Goal: Task Accomplishment & Management: Use online tool/utility

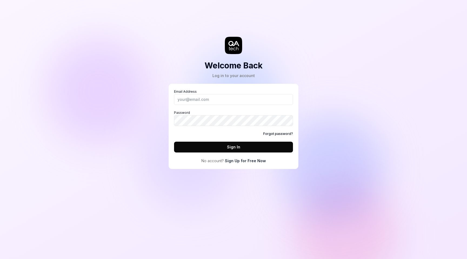
drag, startPoint x: 303, startPoint y: 66, endPoint x: 305, endPoint y: 63, distance: 4.2
click at [303, 66] on div "Welcome Back Log in to your account Email Address Password Forgot password? Sig…" at bounding box center [233, 90] width 162 height 158
click at [192, 97] on input "Email Address" at bounding box center [233, 99] width 119 height 11
type input "[PERSON_NAME][EMAIL_ADDRESS][DOMAIN_NAME]"
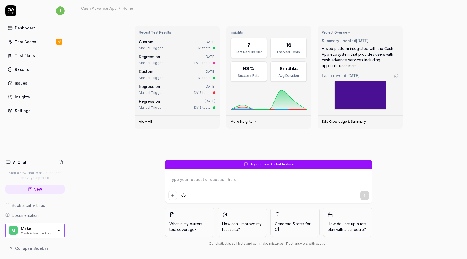
click at [20, 40] on div "Test Cases" at bounding box center [25, 42] width 21 height 6
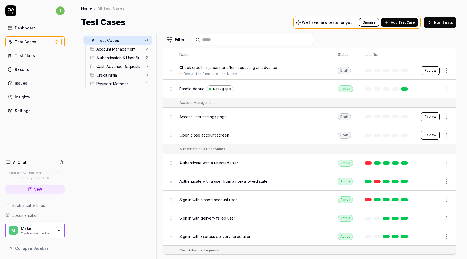
click at [28, 68] on div "Results" at bounding box center [22, 69] width 14 height 6
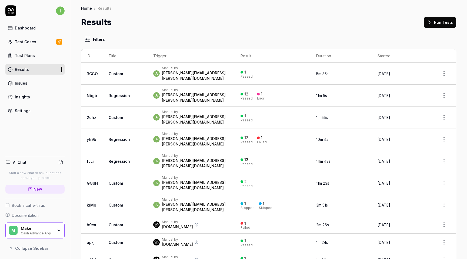
click at [31, 55] on div "Test Plans" at bounding box center [25, 56] width 20 height 6
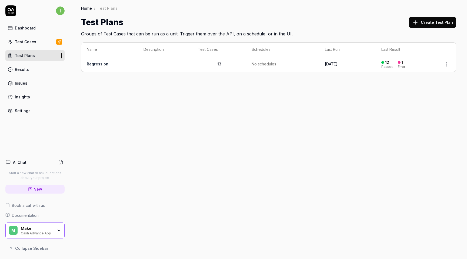
click at [29, 42] on div "Test Cases" at bounding box center [25, 42] width 21 height 6
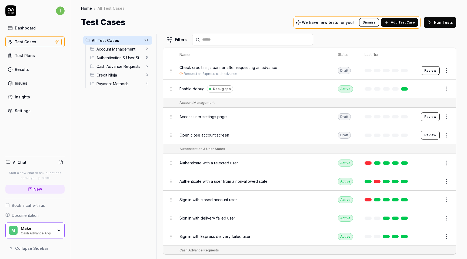
click at [56, 227] on div "Make Cash Advance App" at bounding box center [39, 230] width 36 height 9
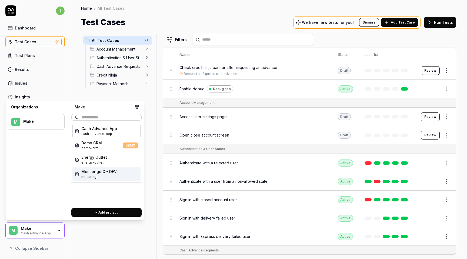
click at [103, 176] on span "messenger" at bounding box center [98, 176] width 35 height 5
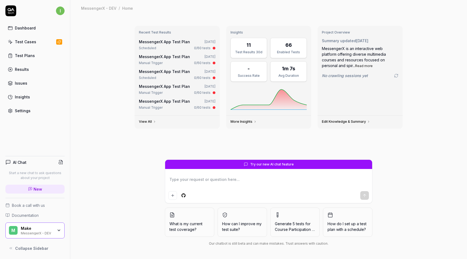
click at [22, 56] on div "Test Plans" at bounding box center [25, 56] width 20 height 6
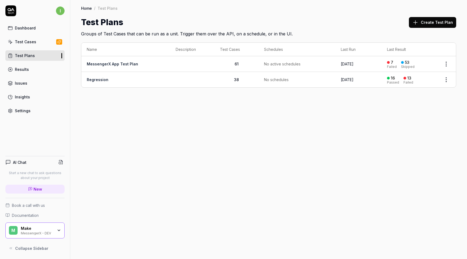
click at [117, 65] on link "MessengerX App Test Plan" at bounding box center [112, 64] width 51 height 5
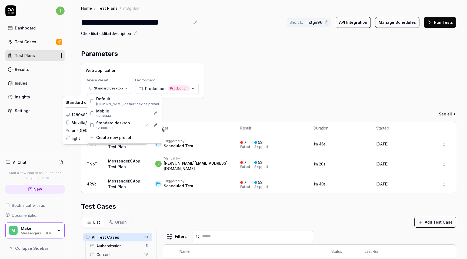
click at [119, 88] on html "**********" at bounding box center [233, 129] width 467 height 259
click at [219, 103] on html "**********" at bounding box center [233, 129] width 467 height 259
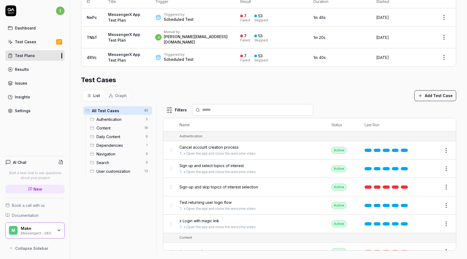
click at [111, 125] on span "Content" at bounding box center [118, 128] width 45 height 6
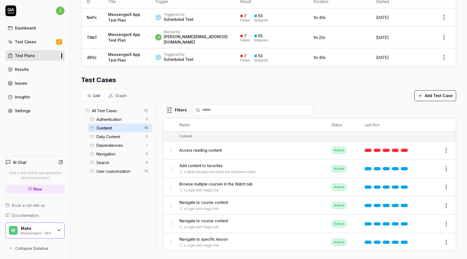
click at [236, 147] on div "Access reading content" at bounding box center [249, 150] width 141 height 6
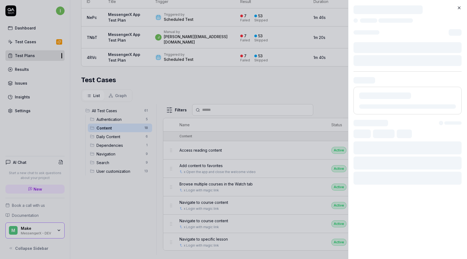
click at [218, 146] on div at bounding box center [233, 129] width 467 height 259
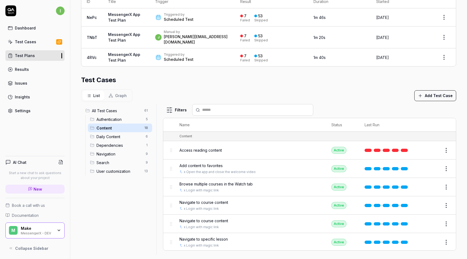
click at [218, 147] on span "Access reading content" at bounding box center [200, 150] width 42 height 6
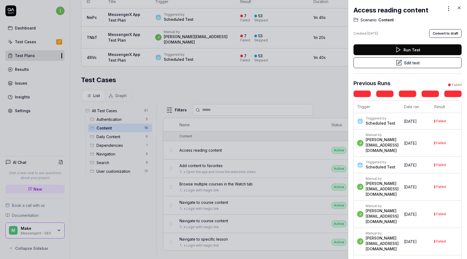
click at [413, 51] on button "Run Test" at bounding box center [407, 49] width 108 height 11
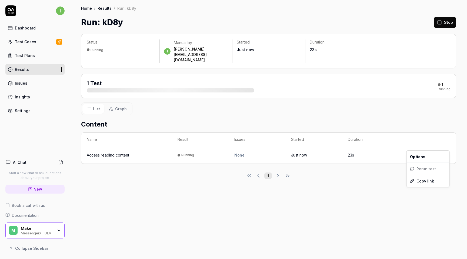
click at [440, 143] on html "i Dashboard Test Cases Test Plans Results Issues Insights Settings AI Chat Star…" at bounding box center [233, 129] width 467 height 259
click at [370, 184] on html "i Dashboard Test Cases Test Plans Results Issues Insights Settings AI Chat Star…" at bounding box center [233, 129] width 467 height 259
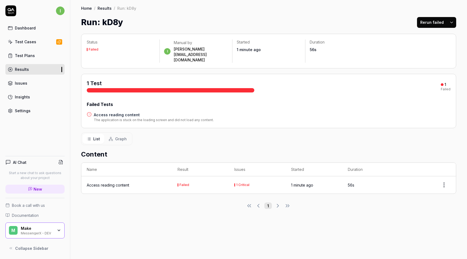
click at [102, 182] on div "Access reading content" at bounding box center [108, 185] width 42 height 6
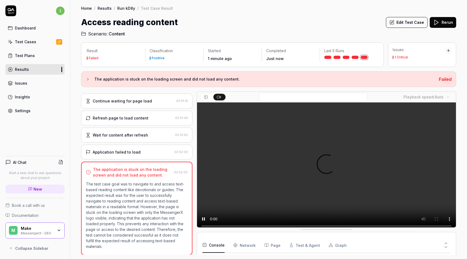
scroll to position [8, 0]
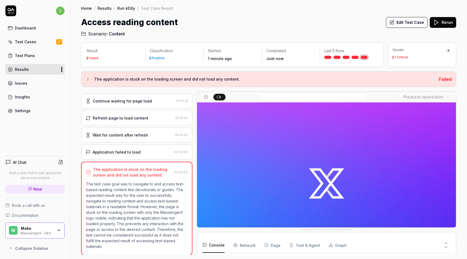
click at [85, 78] on div "The application is stuck on the loading screen and did not load any content. Fa…" at bounding box center [268, 79] width 375 height 16
click at [88, 78] on icon at bounding box center [88, 79] width 4 height 4
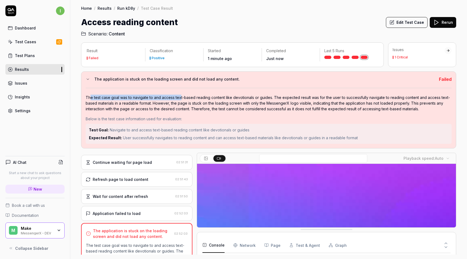
drag, startPoint x: 123, startPoint y: 96, endPoint x: 180, endPoint y: 97, distance: 56.7
click at [179, 97] on div "The test case goal was to navigate to and access text-based reading content lik…" at bounding box center [269, 103] width 366 height 17
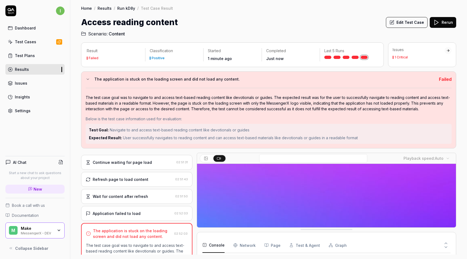
click at [171, 106] on div "The test case goal was to navigate to and access text-based reading content lik…" at bounding box center [269, 103] width 366 height 17
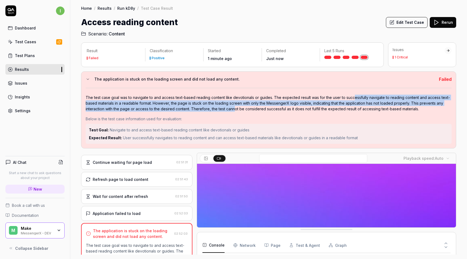
drag, startPoint x: 351, startPoint y: 94, endPoint x: 233, endPoint y: 111, distance: 119.4
click at [233, 111] on div "The test case goal was to navigate to and access text-based reading content lik…" at bounding box center [269, 103] width 366 height 17
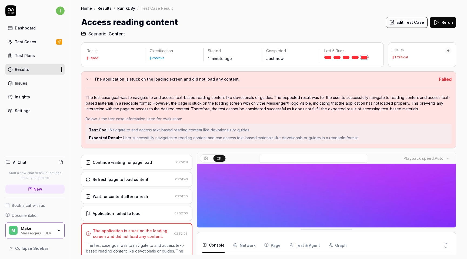
click at [148, 117] on div "Below is the test case information used for evaluation:" at bounding box center [269, 119] width 366 height 6
drag, startPoint x: 120, startPoint y: 119, endPoint x: 165, endPoint y: 119, distance: 45.4
click at [164, 119] on div "Below is the test case information used for evaluation:" at bounding box center [269, 119] width 366 height 6
drag, startPoint x: 121, startPoint y: 136, endPoint x: 241, endPoint y: 139, distance: 119.9
click at [232, 138] on span "User successfully navigates to reading content and can access text-based materi…" at bounding box center [240, 137] width 235 height 5
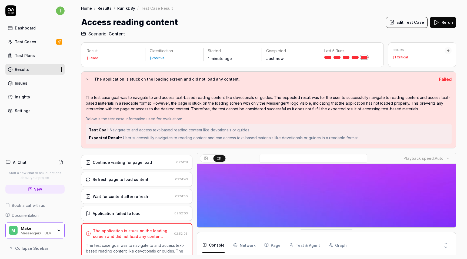
click at [147, 159] on div "Continue waiting for page load" at bounding box center [122, 162] width 59 height 6
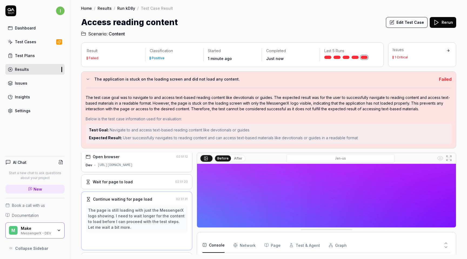
scroll to position [0, 0]
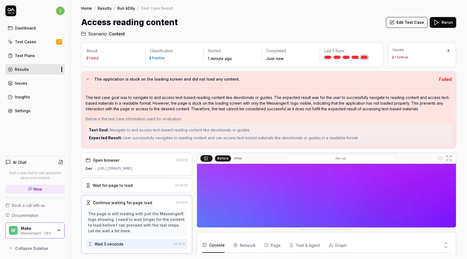
click at [151, 160] on div "Open browser" at bounding box center [130, 160] width 88 height 6
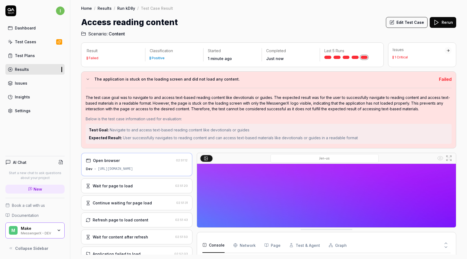
drag, startPoint x: 98, startPoint y: 168, endPoint x: 176, endPoint y: 169, distance: 78.3
click at [176, 169] on div "Dev [URL][DOMAIN_NAME]" at bounding box center [137, 168] width 102 height 5
copy div "[URL][DOMAIN_NAME]"
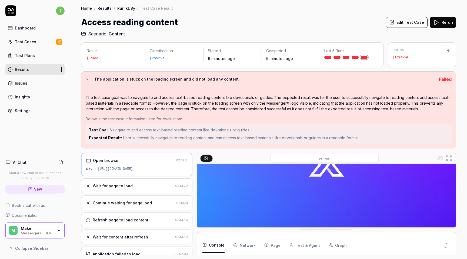
scroll to position [95, 0]
click at [206, 158] on icon at bounding box center [205, 158] width 4 height 4
click at [448, 156] on icon at bounding box center [448, 158] width 6 height 6
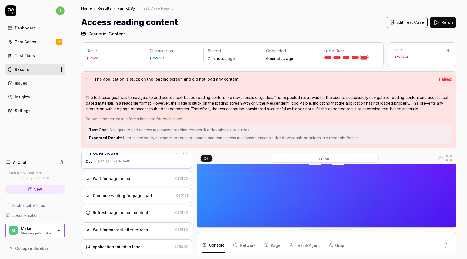
scroll to position [0, 0]
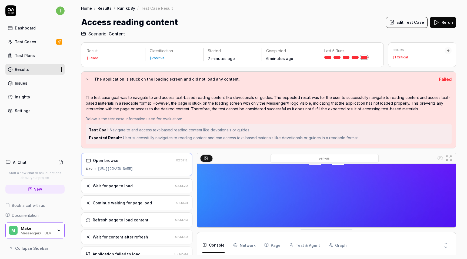
click at [138, 185] on div "Wait for page to load" at bounding box center [129, 186] width 87 height 6
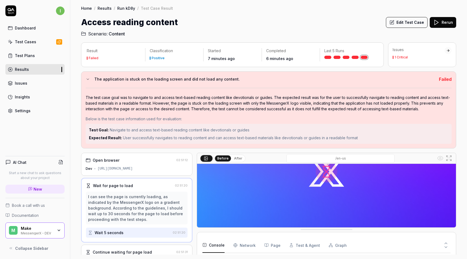
scroll to position [95, 0]
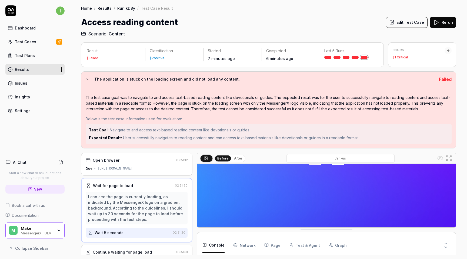
click at [240, 158] on button "After" at bounding box center [238, 158] width 13 height 6
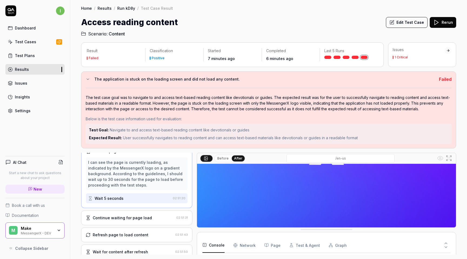
scroll to position [62, 0]
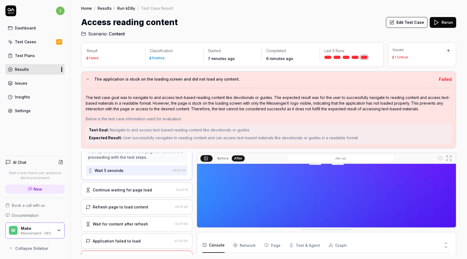
click at [97, 188] on div "Continue waiting for page load" at bounding box center [122, 190] width 59 height 6
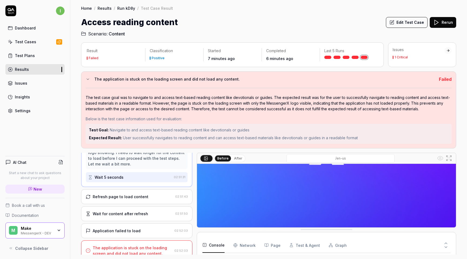
scroll to position [70, 0]
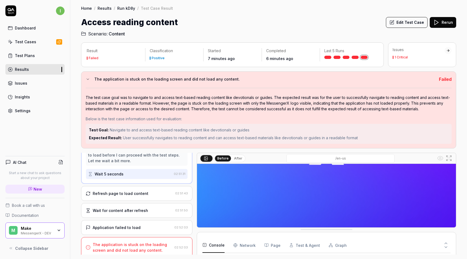
click at [132, 195] on div "Refresh page to load content" at bounding box center [121, 193] width 56 height 6
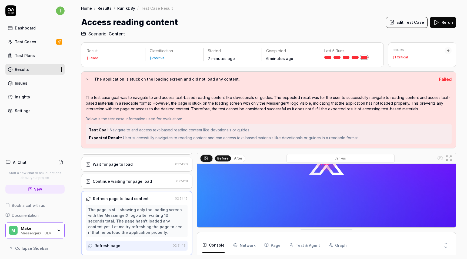
scroll to position [0, 0]
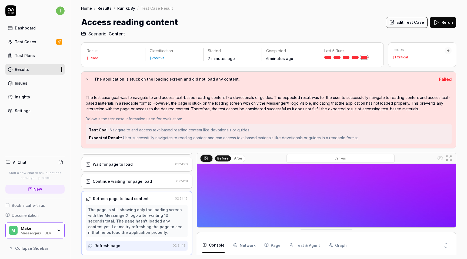
click at [75, 206] on div "Result Failed Classification Positive Started 7 minutes ago Completed 6 minutes…" at bounding box center [268, 148] width 396 height 222
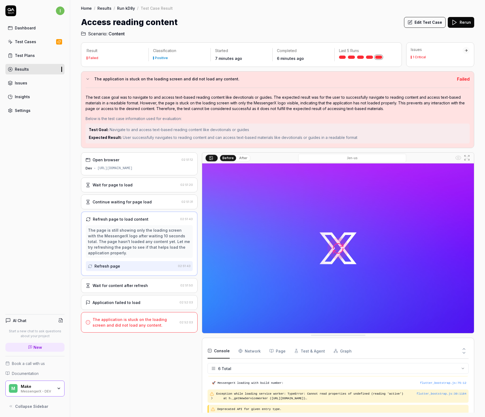
click at [201, 258] on div at bounding box center [200, 283] width 4 height 261
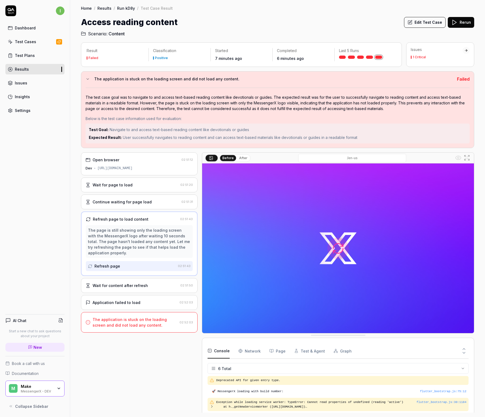
click at [235, 258] on html "i Dashboard Test Cases Test Plans Results Issues Insights Settings AI Chat Star…" at bounding box center [242, 208] width 485 height 417
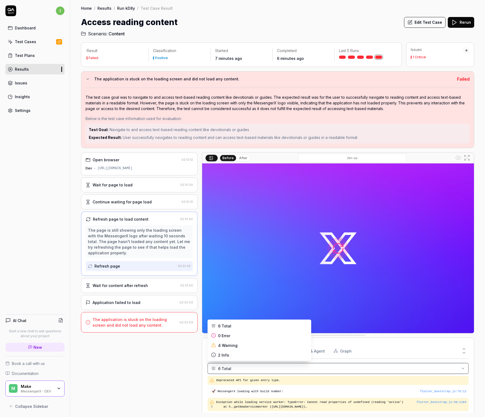
click at [195, 258] on html "i Dashboard Test Cases Test Plans Results Issues Insights Settings AI Chat Star…" at bounding box center [242, 208] width 485 height 417
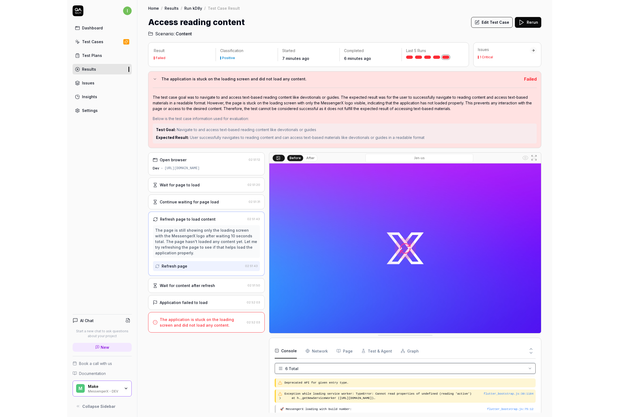
scroll to position [35, 0]
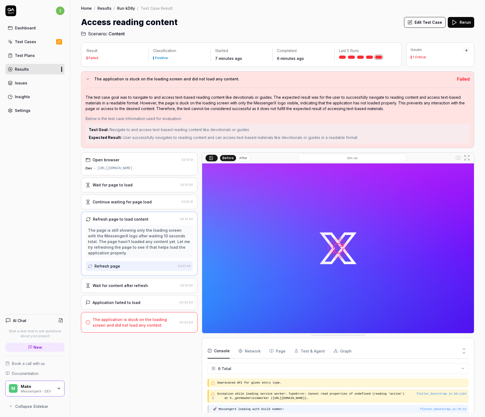
click at [275, 258] on pre "🚀 MessengerX loading with build number:" at bounding box center [340, 410] width 254 height 5
click at [419, 21] on button "Edit Test Case" at bounding box center [425, 22] width 42 height 11
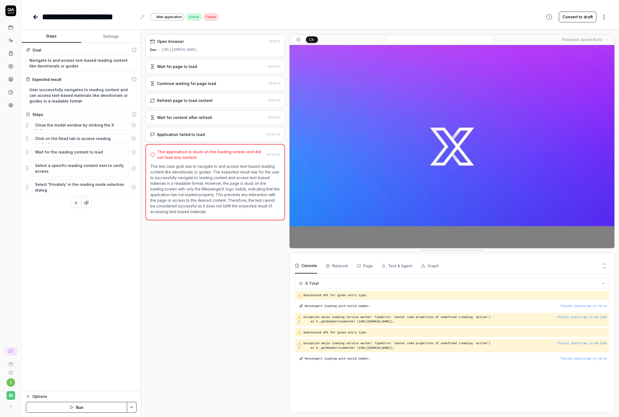
click at [211, 83] on div "Continue waiting for page load" at bounding box center [186, 84] width 59 height 6
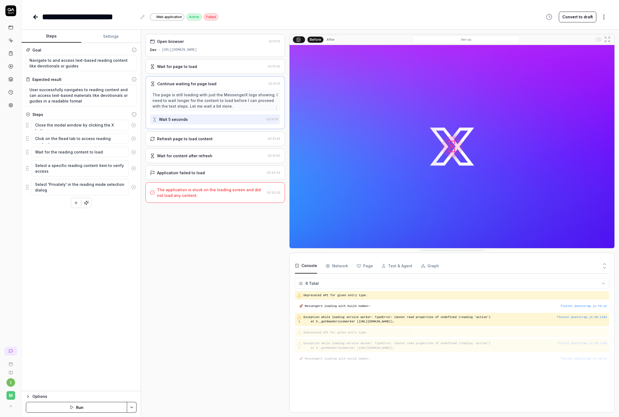
click at [228, 122] on div "Wait 5 seconds" at bounding box center [209, 120] width 112 height 10
click at [225, 119] on div "Wait 5 seconds" at bounding box center [209, 120] width 112 height 10
click at [204, 118] on div "Wait 5 seconds" at bounding box center [209, 120] width 112 height 10
click at [277, 107] on icon "button" at bounding box center [276, 107] width 4 height 4
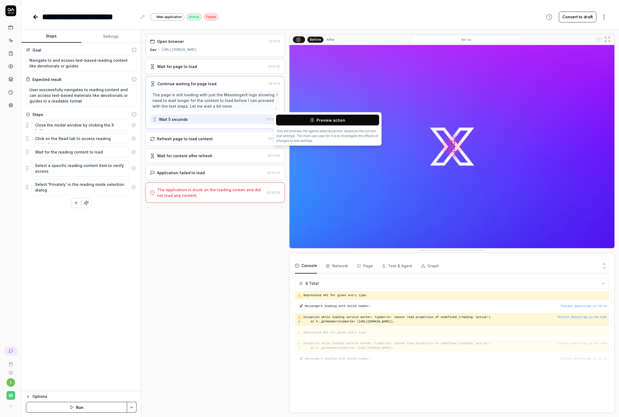
click at [233, 119] on div "Wait 5 seconds" at bounding box center [209, 120] width 112 height 10
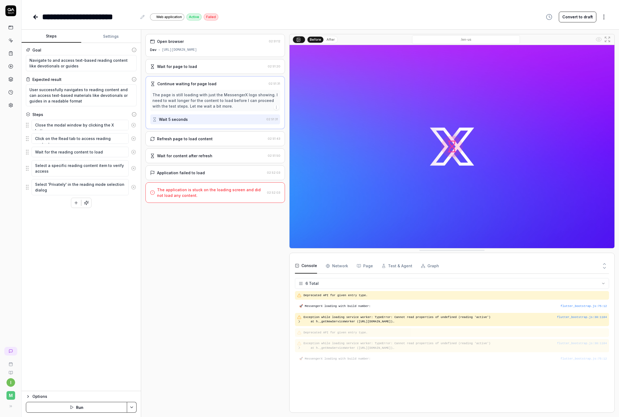
click at [154, 119] on icon at bounding box center [155, 119] width 2 height 2
click at [157, 85] on div "Continue waiting for page load" at bounding box center [208, 84] width 116 height 6
click at [160, 81] on div "Continue waiting for page load" at bounding box center [186, 84] width 59 height 6
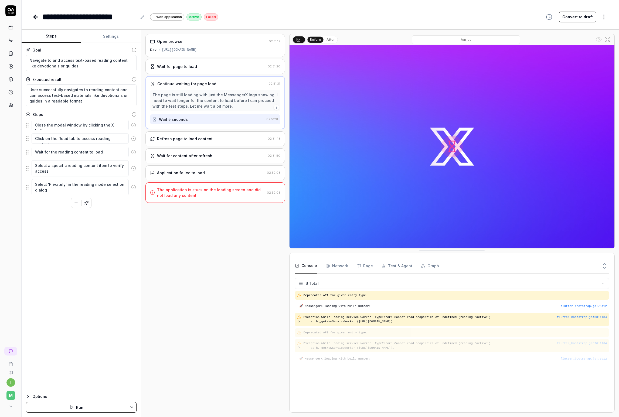
click at [191, 235] on div "Open browser 02:51:12 Dev [URL][DOMAIN_NAME] Wait for page to load 02:51:20 Con…" at bounding box center [216, 223] width 140 height 379
click at [207, 91] on div "The page is still loading with just the MessengerX logo showing. I need to wait…" at bounding box center [215, 100] width 130 height 21
click at [173, 92] on div "The page is still loading with just the MessengerX logo showing. I need to wait…" at bounding box center [216, 100] width 126 height 17
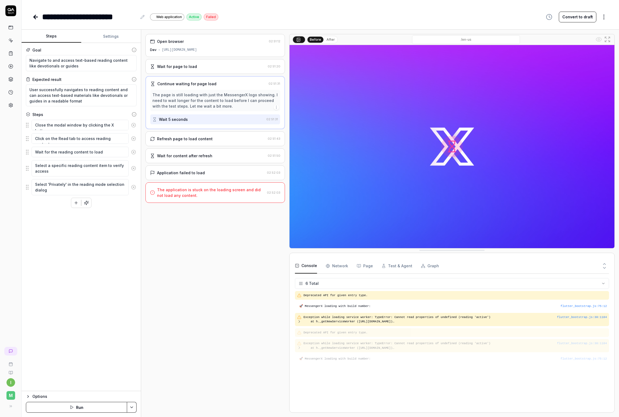
click at [190, 67] on div "Wait for page to load" at bounding box center [177, 67] width 40 height 6
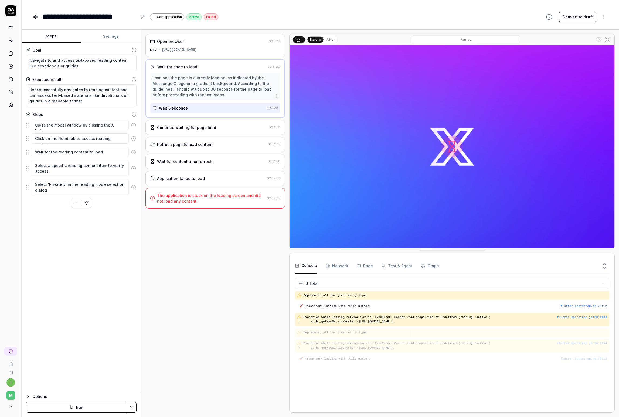
click at [276, 96] on circle "button" at bounding box center [276, 96] width 0 height 0
click at [182, 248] on div "Open browser 02:51:12 Dev [URL][DOMAIN_NAME] Wait for page to load 02:51:20 I c…" at bounding box center [216, 223] width 140 height 379
click at [218, 255] on div "Open browser 02:51:12 Dev [URL][DOMAIN_NAME] Wait for page to load 02:51:20 I c…" at bounding box center [216, 223] width 140 height 379
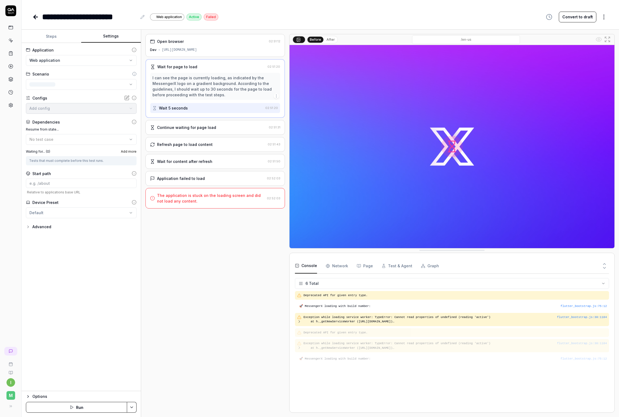
click at [115, 35] on button "Settings" at bounding box center [111, 36] width 60 height 13
click at [78, 60] on html "**********" at bounding box center [309, 208] width 619 height 417
click at [87, 258] on html "**********" at bounding box center [309, 208] width 619 height 417
click at [93, 82] on html "**********" at bounding box center [309, 208] width 619 height 417
click at [65, 243] on html "**********" at bounding box center [309, 208] width 619 height 417
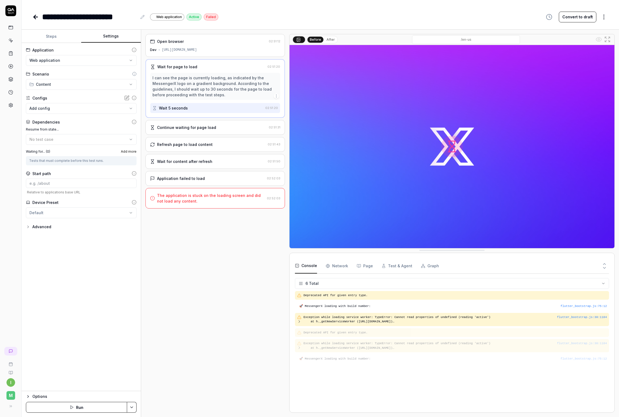
click at [79, 109] on body "**********" at bounding box center [309, 208] width 619 height 417
click at [75, 258] on html "**********" at bounding box center [309, 208] width 619 height 417
click at [69, 141] on div "No test case" at bounding box center [78, 140] width 98 height 6
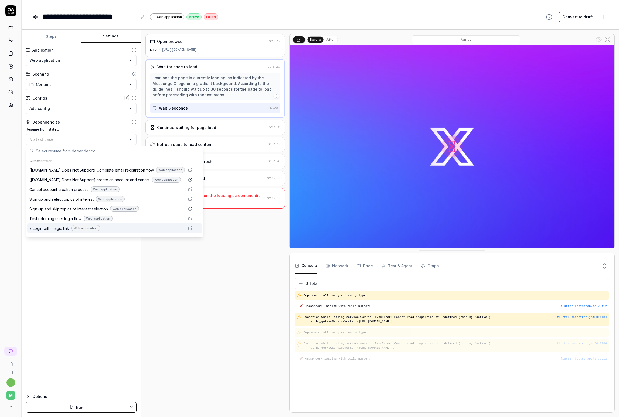
click at [79, 258] on div "**********" at bounding box center [81, 217] width 119 height 349
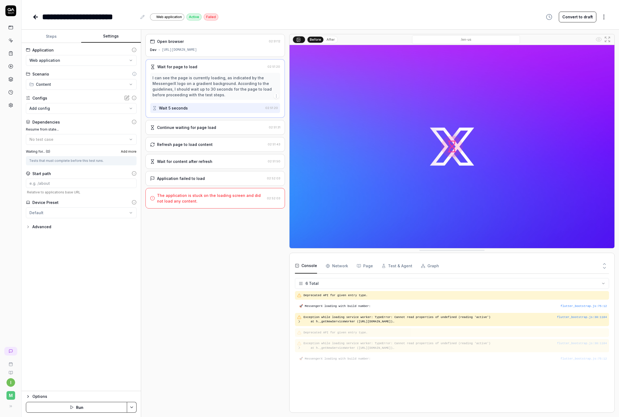
click at [28, 226] on icon "button" at bounding box center [28, 227] width 4 height 4
click at [72, 244] on body "**********" at bounding box center [309, 208] width 619 height 417
click at [73, 258] on html "**********" at bounding box center [309, 208] width 619 height 417
click at [31, 258] on button "Options" at bounding box center [81, 397] width 111 height 6
click at [66, 258] on html "**********" at bounding box center [309, 208] width 619 height 417
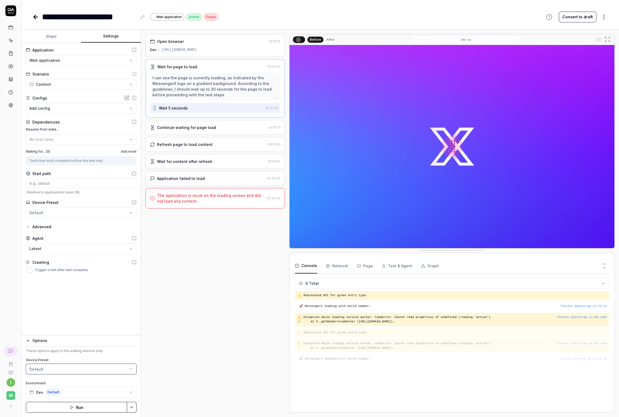
click at [96, 258] on html "**********" at bounding box center [309, 208] width 619 height 417
click at [82, 258] on button "Dev Default" at bounding box center [81, 392] width 111 height 11
click at [98, 258] on div "**********" at bounding box center [81, 189] width 119 height 293
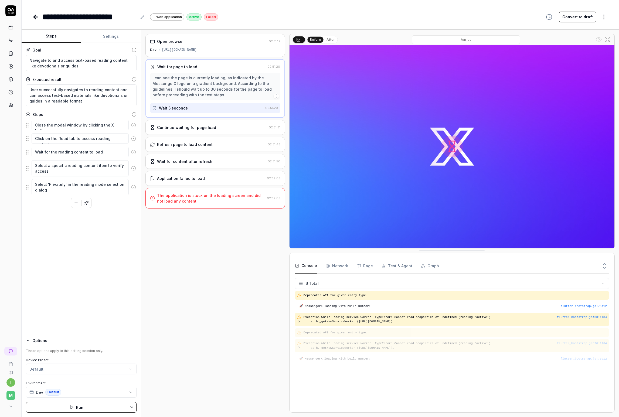
click at [46, 33] on button "Steps" at bounding box center [52, 36] width 60 height 13
drag, startPoint x: 77, startPoint y: 59, endPoint x: 120, endPoint y: 59, distance: 43.2
click at [120, 59] on textarea "Navigate to and access text-based reading content like devotionals or guides" at bounding box center [81, 63] width 111 height 16
drag, startPoint x: 72, startPoint y: 67, endPoint x: 19, endPoint y: 59, distance: 54.1
click at [19, 59] on div "**********" at bounding box center [309, 208] width 619 height 417
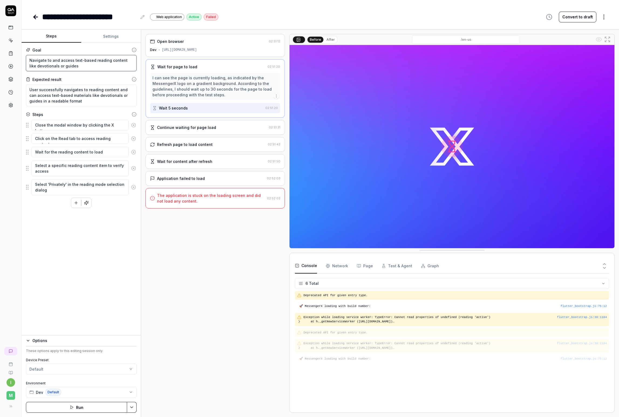
click at [67, 66] on textarea "Navigate to and access text-based reading content like devotionals or guides" at bounding box center [81, 63] width 111 height 16
click at [134, 50] on icon at bounding box center [134, 50] width 5 height 5
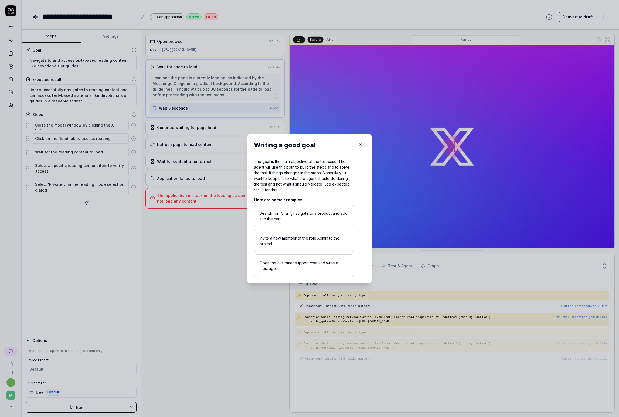
click at [359, 146] on icon "button" at bounding box center [361, 144] width 5 height 5
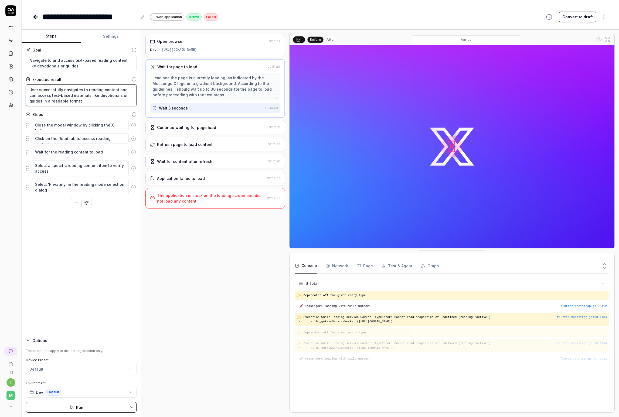
click at [94, 97] on textarea "User successfully navigates to reading content and can access text-based materi…" at bounding box center [81, 96] width 111 height 22
click at [29, 128] on fieldset "Close the modal window by clicking the X button Click on the Read tab to access…" at bounding box center [81, 158] width 111 height 76
click at [27, 127] on fieldset "Close the modal window by clicking the X button Click on the Read tab to access…" at bounding box center [81, 158] width 111 height 76
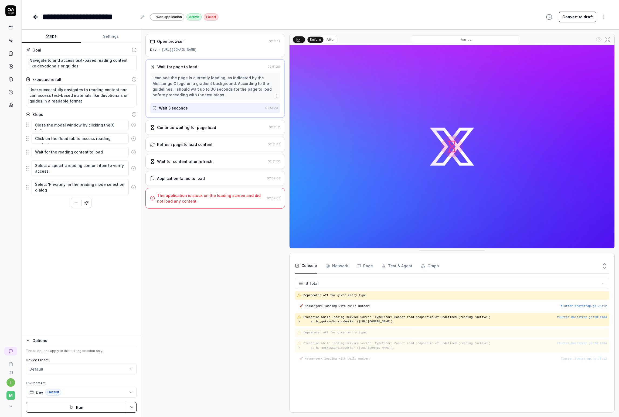
click at [27, 127] on fieldset "Close the modal window by clicking the X button Click on the Read tab to access…" at bounding box center [81, 158] width 111 height 76
click at [338, 258] on div "6 Total Deprecated API for given entry type. flutter_bootstrap.js : 75 : 12 🚀 M…" at bounding box center [452, 340] width 314 height 133
click at [339, 258] on Requests "Network" at bounding box center [337, 266] width 22 height 15
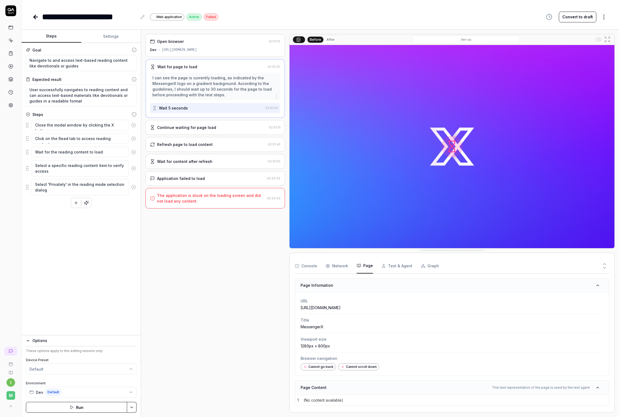
click at [370, 258] on button "Page" at bounding box center [365, 266] width 16 height 15
click at [393, 258] on button "Test & Agent" at bounding box center [397, 266] width 31 height 15
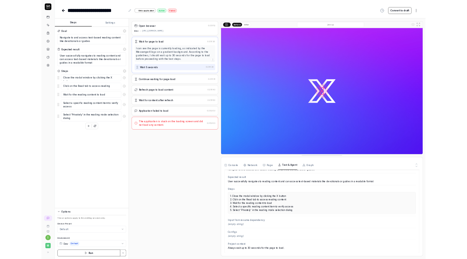
scroll to position [70, 0]
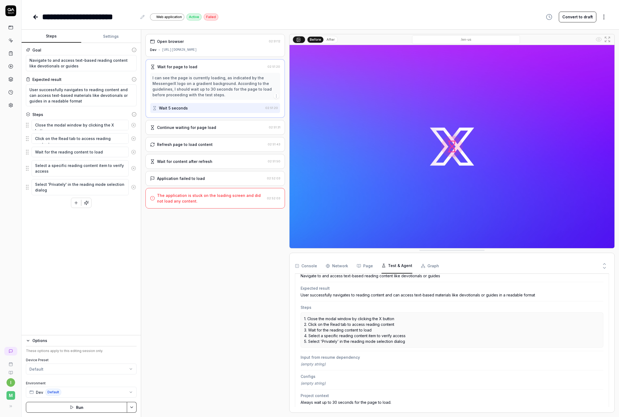
click at [202, 258] on div "Open browser 02:51:12 Dev [URL][DOMAIN_NAME] Wait for page to load 02:51:20 I c…" at bounding box center [216, 223] width 140 height 379
click at [207, 130] on div "Continue waiting for page load" at bounding box center [186, 128] width 59 height 6
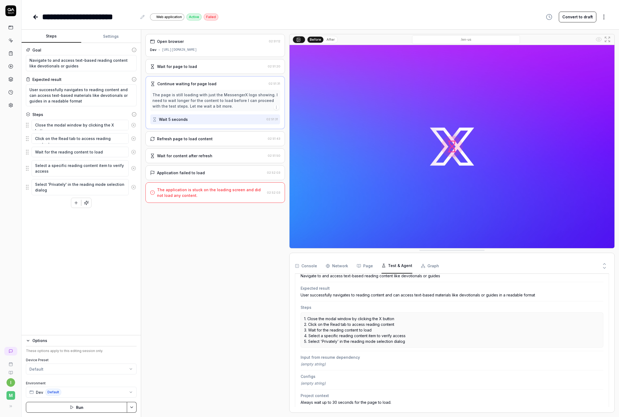
click at [185, 119] on div "Wait 5 seconds" at bounding box center [173, 120] width 29 height 6
click at [181, 120] on div "Wait 5 seconds" at bounding box center [173, 120] width 29 height 6
click at [181, 119] on div "Wait 5 seconds" at bounding box center [173, 120] width 29 height 6
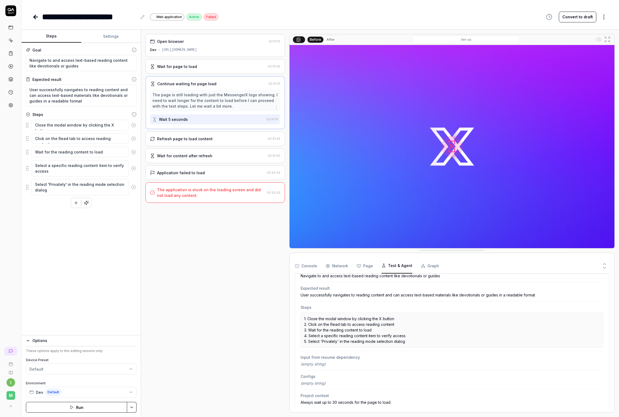
click at [181, 119] on div "Wait 5 seconds" at bounding box center [173, 120] width 29 height 6
click at [277, 107] on icon "button" at bounding box center [276, 107] width 4 height 4
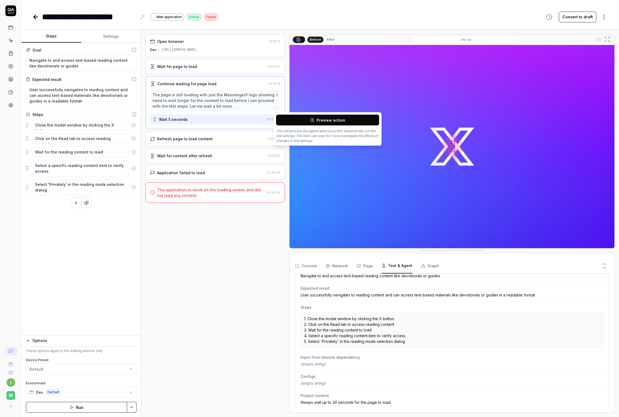
click at [338, 121] on span "Preview action" at bounding box center [331, 120] width 29 height 6
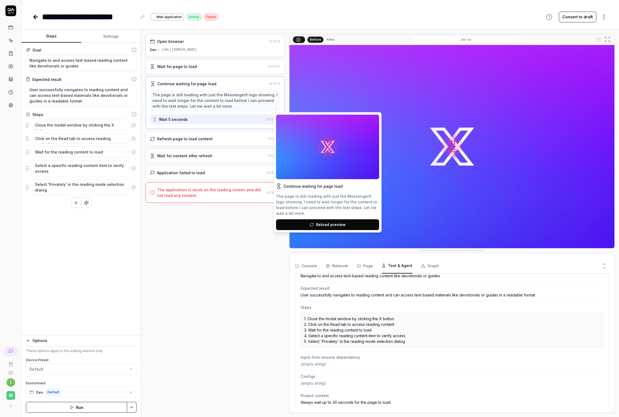
click at [242, 235] on div "Open browser 02:51:12 Dev [URL][DOMAIN_NAME] Wait for page to load 02:51:20 Con…" at bounding box center [216, 223] width 140 height 379
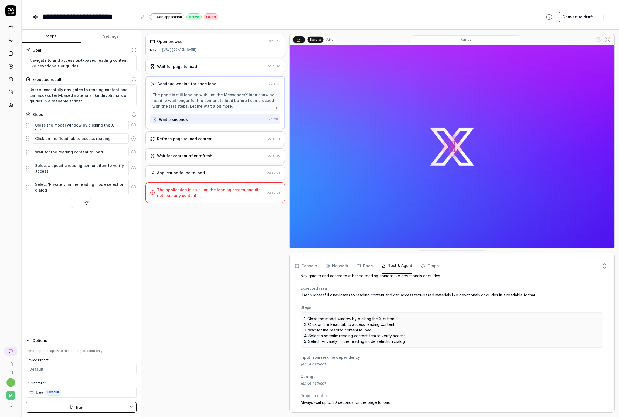
click at [215, 67] on div "Wait for page to load" at bounding box center [208, 67] width 116 height 6
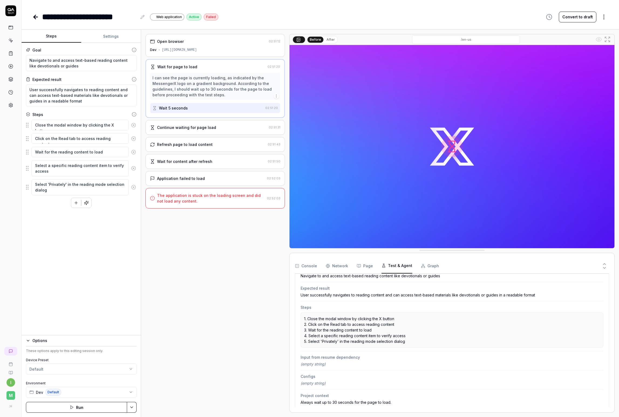
click at [235, 42] on div "Open browser" at bounding box center [208, 42] width 117 height 6
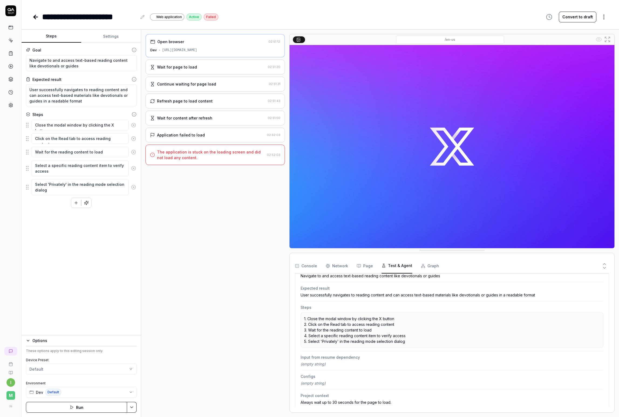
click at [235, 42] on div "Open browser" at bounding box center [208, 42] width 116 height 6
click at [68, 58] on textarea "Navigate to and access text-based reading content like devotionals or guides" at bounding box center [81, 63] width 111 height 16
click at [78, 205] on icon "button" at bounding box center [76, 203] width 5 height 5
click at [71, 258] on span "[a duration up to three minutes]" at bounding box center [84, 289] width 56 height 5
type textarea "Wait for 2 minutes"
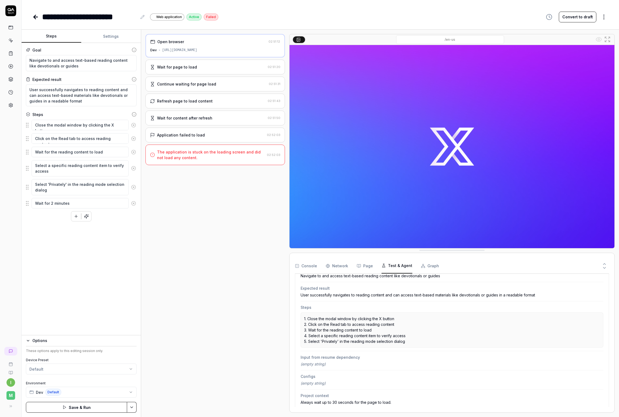
click at [61, 258] on div "Goal Navigate to and access text-based reading content like devotionals or guid…" at bounding box center [81, 189] width 119 height 293
click at [61, 250] on div "Goal Navigate to and access text-based reading content like devotionals or guid…" at bounding box center [81, 189] width 119 height 293
drag, startPoint x: 27, startPoint y: 202, endPoint x: 26, endPoint y: 123, distance: 79.7
click at [26, 123] on fieldset "Close the modal window by clicking the X button Click on the Read tab to access…" at bounding box center [81, 165] width 111 height 90
click at [64, 258] on div "Goal Navigate to and access text-based reading content like devotionals or guid…" at bounding box center [81, 189] width 119 height 293
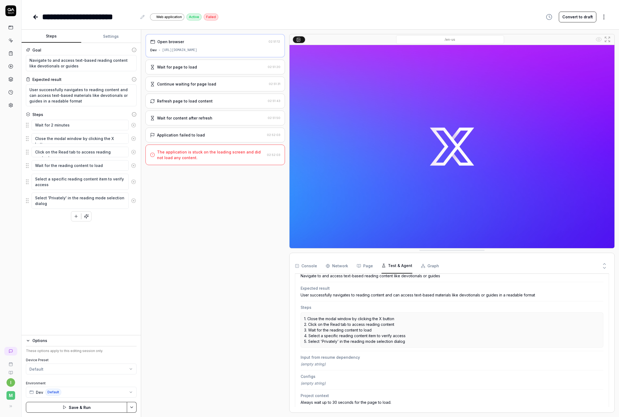
click at [83, 258] on div "Goal Navigate to and access text-based reading content like devotionals or guid…" at bounding box center [81, 189] width 119 height 293
click at [86, 258] on button "Save & Run" at bounding box center [76, 407] width 101 height 11
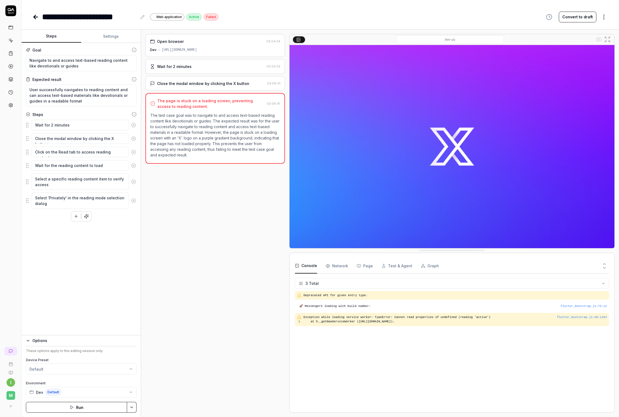
click at [230, 124] on p "The test case goal was to navigate to and access text-based reading content lik…" at bounding box center [215, 135] width 130 height 45
click at [194, 87] on div "Close the modal window by clicking the X button 03:06:41" at bounding box center [216, 83] width 140 height 15
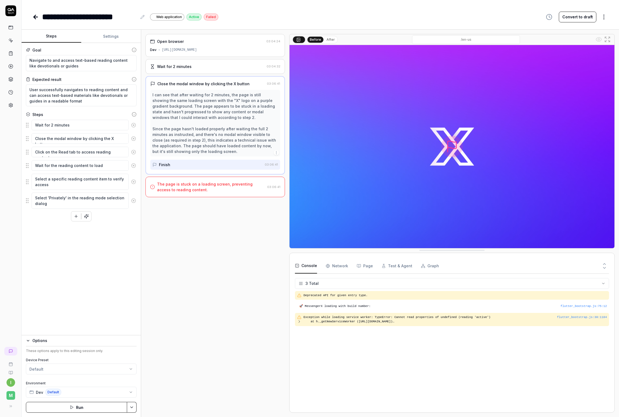
click at [190, 66] on div "Wait for 2 minutes" at bounding box center [174, 67] width 35 height 6
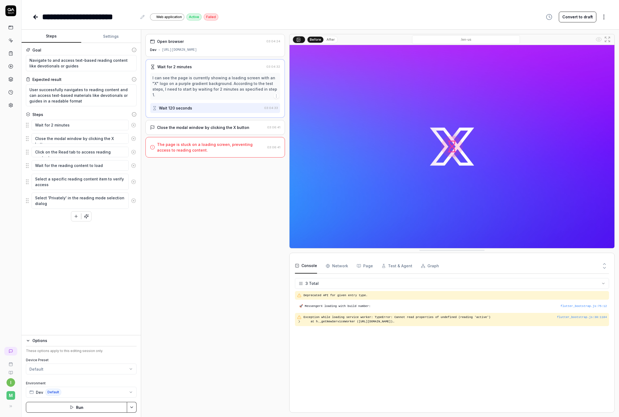
click at [458, 157] on img at bounding box center [452, 146] width 325 height 203
click at [73, 127] on textarea "Wait for 2 minutes" at bounding box center [80, 125] width 97 height 11
click at [80, 216] on button "button" at bounding box center [76, 217] width 10 height 10
click at [60, 258] on span "[a duration up to three minutes]" at bounding box center [84, 302] width 56 height 5
type textarea "Wait for 3 minutes"
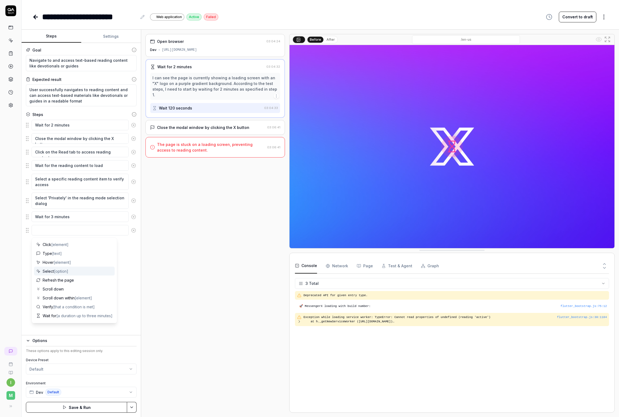
click at [234, 258] on div "Open browser 03:04:24 Dev [URL][DOMAIN_NAME] Wait for 2 minutes 03:04:32 I can …" at bounding box center [216, 223] width 140 height 379
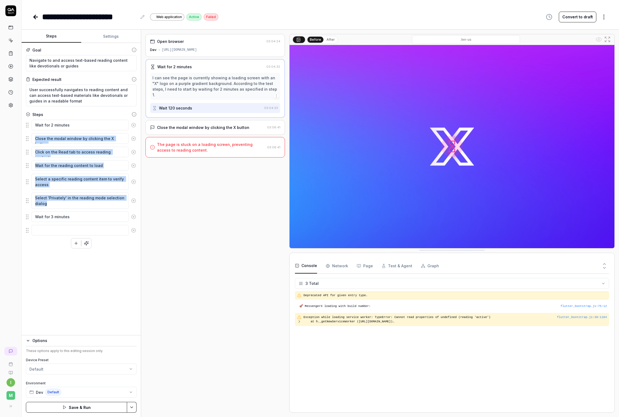
drag, startPoint x: 25, startPoint y: 218, endPoint x: 22, endPoint y: 137, distance: 80.2
click at [22, 134] on div "Goal Navigate to and access text-based reading content like devotionals or guid…" at bounding box center [81, 189] width 119 height 293
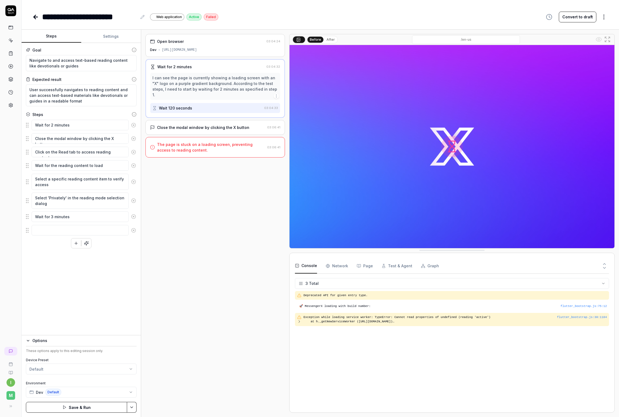
click at [28, 219] on fieldset "Wait for 2 minutes Close the modal window by clicking the X button Click on the…" at bounding box center [81, 178] width 111 height 117
drag, startPoint x: 28, startPoint y: 218, endPoint x: 28, endPoint y: 137, distance: 80.5
click at [28, 137] on fieldset "Wait for 2 minutes Close the modal window by clicking the X button Click on the…" at bounding box center [81, 178] width 111 height 117
click at [89, 258] on div "Goal Navigate to and access text-based reading content like devotionals or guid…" at bounding box center [81, 189] width 119 height 293
click at [68, 258] on button "Save & Run" at bounding box center [76, 407] width 101 height 11
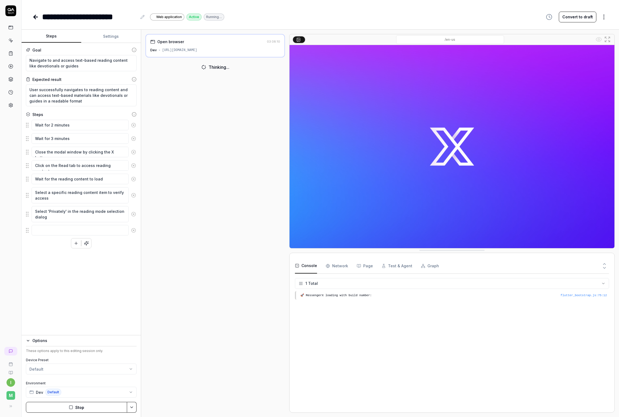
drag, startPoint x: 162, startPoint y: 51, endPoint x: 248, endPoint y: 51, distance: 86.1
click at [248, 51] on div "Dev [URL][DOMAIN_NAME]" at bounding box center [215, 50] width 130 height 5
copy div "[URL][DOMAIN_NAME]"
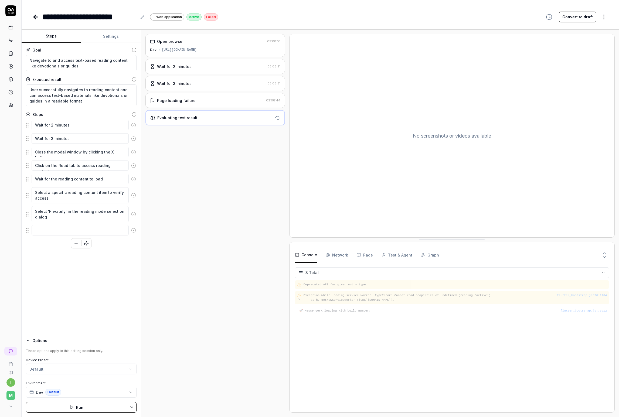
click at [205, 66] on div "Wait for 2 minutes" at bounding box center [207, 67] width 115 height 6
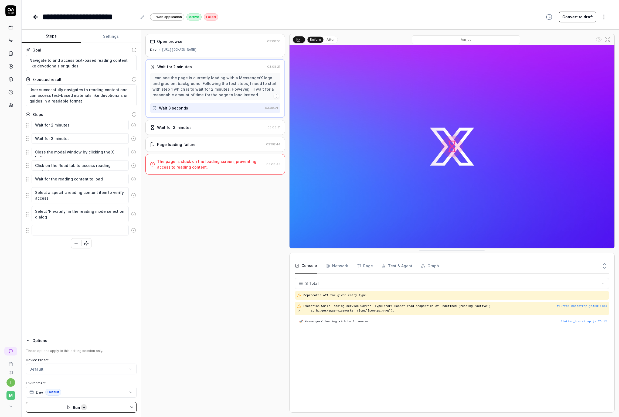
click at [168, 127] on div "Wait for 3 minutes" at bounding box center [174, 128] width 35 height 6
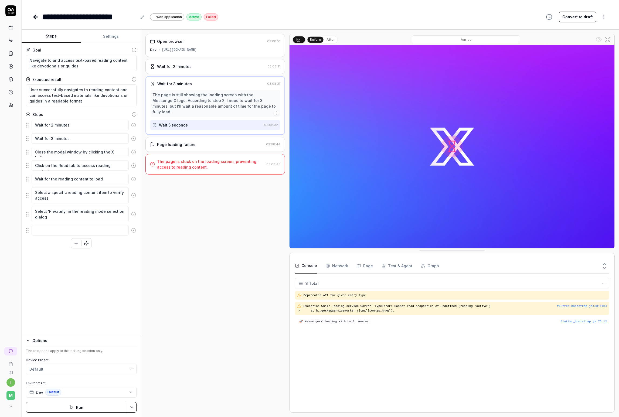
click at [226, 199] on div "Open browser 03:08:10 Dev [URL][DOMAIN_NAME] Wait for 2 minutes 03:08:21 Wait f…" at bounding box center [216, 223] width 140 height 379
click at [136, 123] on icon at bounding box center [133, 125] width 5 height 5
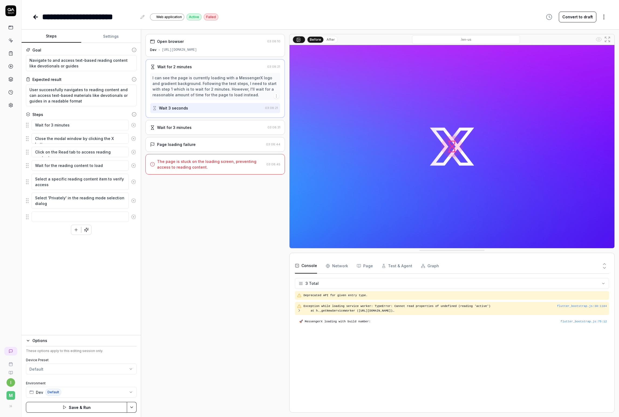
click at [211, 258] on div "Open browser 03:08:10 Dev [URL][DOMAIN_NAME] Wait for 2 minutes 03:08:21 I can …" at bounding box center [216, 223] width 140 height 379
click at [79, 258] on button "Save & Run" at bounding box center [76, 407] width 101 height 11
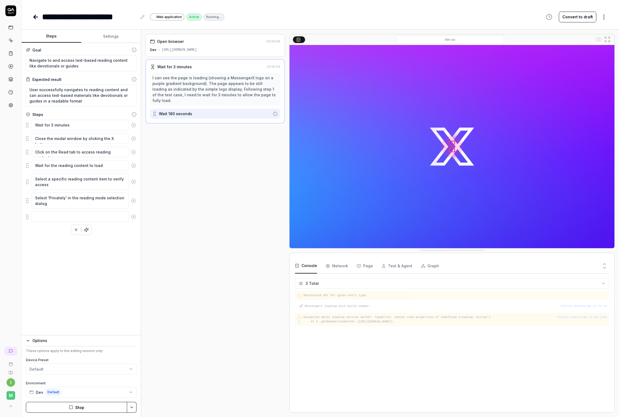
click at [342, 258] on Requests "Network" at bounding box center [337, 266] width 22 height 15
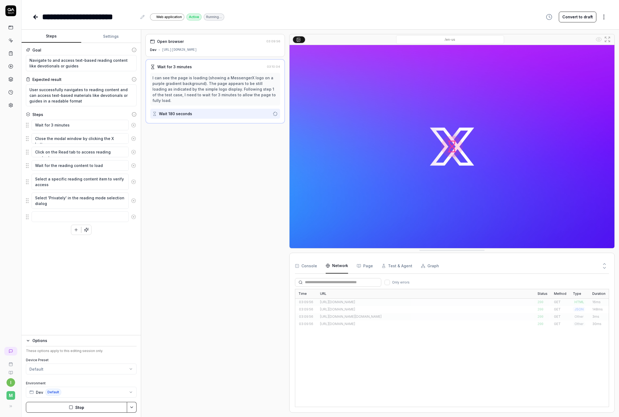
click at [366, 258] on button "Page" at bounding box center [365, 266] width 16 height 15
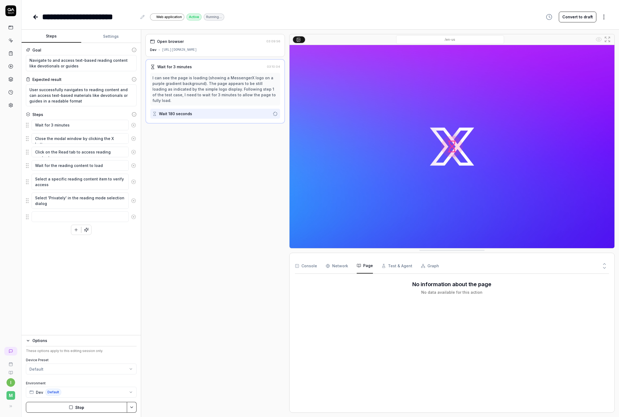
click at [390, 258] on button "Test & Agent" at bounding box center [397, 266] width 31 height 15
click at [425, 258] on button "Graph" at bounding box center [430, 266] width 18 height 15
click at [312, 258] on button "Console" at bounding box center [306, 266] width 22 height 15
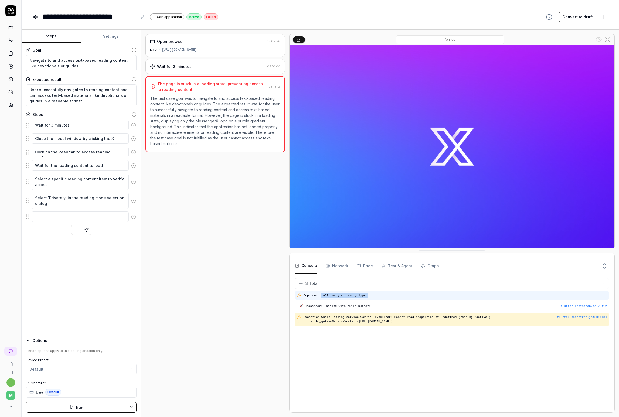
drag, startPoint x: 322, startPoint y: 295, endPoint x: 406, endPoint y: 297, distance: 83.7
click at [406, 258] on pre "Deprecated API for given entry type." at bounding box center [456, 296] width 304 height 5
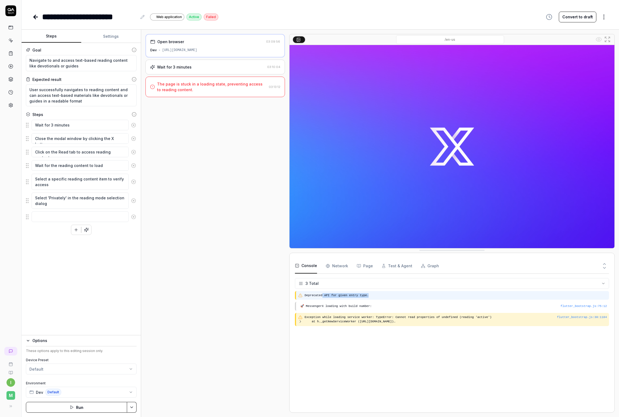
click at [388, 258] on pre "Deprecated API for given entry type." at bounding box center [456, 296] width 302 height 5
click at [299, 258] on icon at bounding box center [300, 296] width 4 height 4
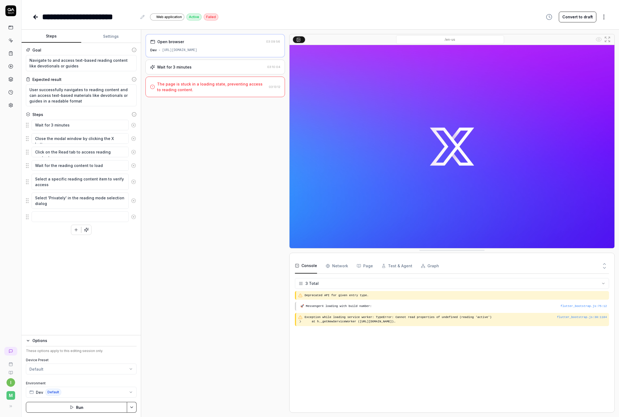
click at [335, 258] on Requests "Network" at bounding box center [337, 266] width 22 height 15
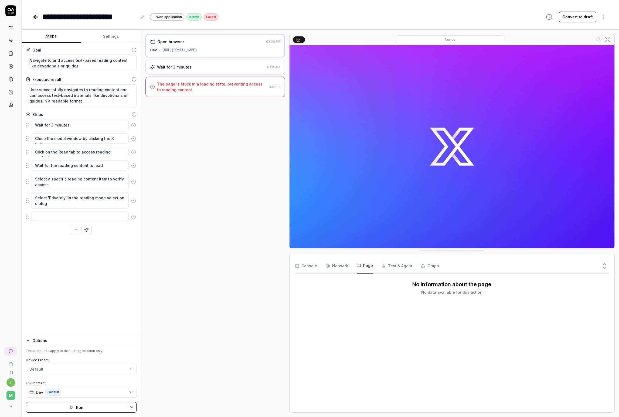
click at [368, 258] on button "Page" at bounding box center [365, 266] width 16 height 15
click at [395, 258] on button "Test & Agent" at bounding box center [397, 266] width 31 height 15
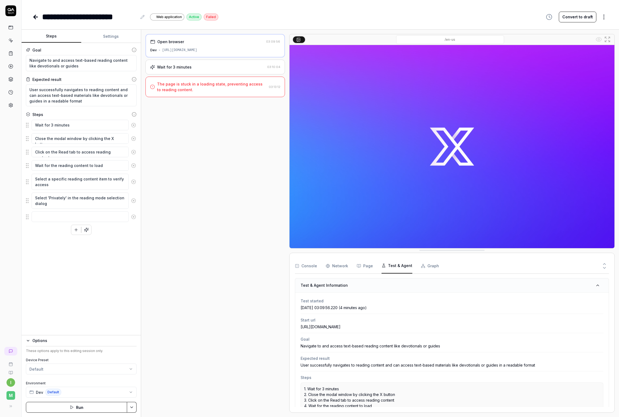
click at [435, 258] on button "Graph" at bounding box center [430, 266] width 18 height 15
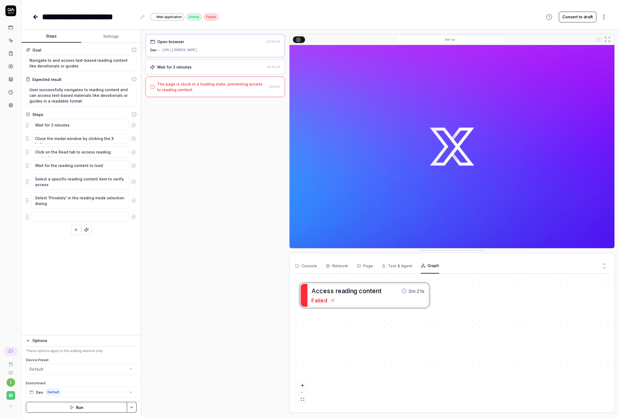
click at [302, 258] on button "Console" at bounding box center [306, 266] width 22 height 15
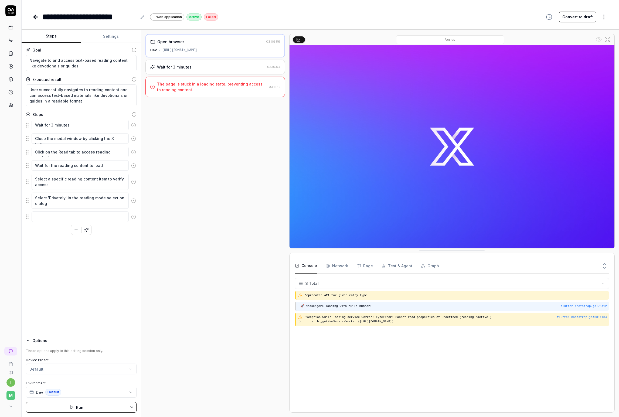
drag, startPoint x: 560, startPoint y: 306, endPoint x: 610, endPoint y: 307, distance: 50.2
click at [466, 258] on div "Console Network Page Test & Agent Graph 3 Total Deprecated API for given entry …" at bounding box center [452, 333] width 326 height 160
click at [466, 258] on div "flutter_bootstrap.js : 75 : 12" at bounding box center [584, 306] width 46 height 5
drag, startPoint x: 563, startPoint y: 296, endPoint x: 552, endPoint y: 296, distance: 10.3
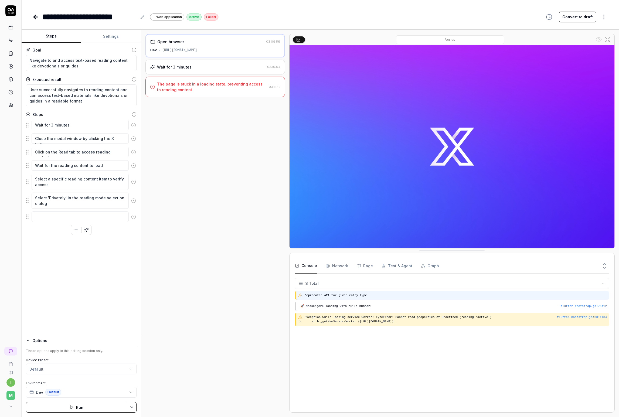
click at [366, 258] on pre "Deprecated API for given entry type." at bounding box center [456, 296] width 302 height 5
click at [377, 258] on div "Deprecated API for given entry type." at bounding box center [452, 295] width 314 height 9
click at [379, 258] on pre "Deprecated API for given entry type." at bounding box center [456, 296] width 302 height 5
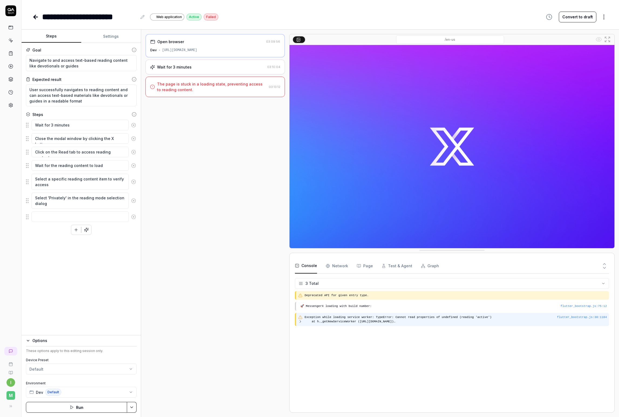
click at [400, 258] on div "flutter_bootstrap.js : 30 : 1184 Exception while loading service worker: TypeEr…" at bounding box center [452, 319] width 314 height 13
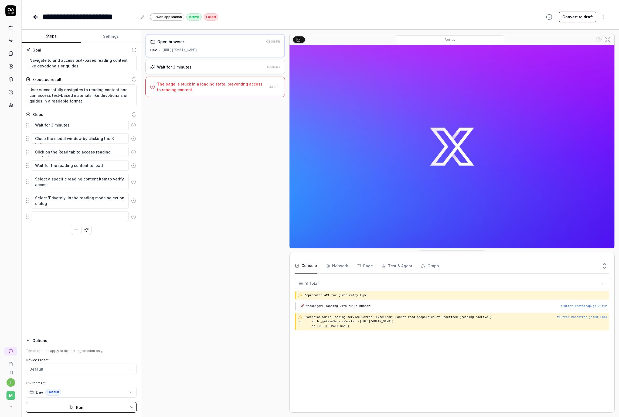
click at [218, 254] on div "Open browser 03:09:56 Dev [URL][DOMAIN_NAME] Wait for 3 minutes 03:10:04 The pa…" at bounding box center [216, 223] width 140 height 379
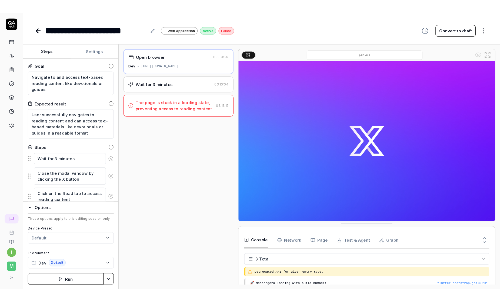
scroll to position [6, 0]
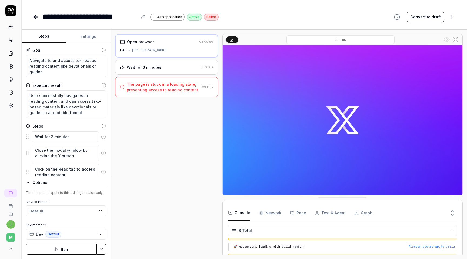
click at [160, 145] on div "Open browser 03:09:56 Dev [URL][DOMAIN_NAME] Wait for 3 minutes 03:10:04 The pa…" at bounding box center [166, 144] width 103 height 220
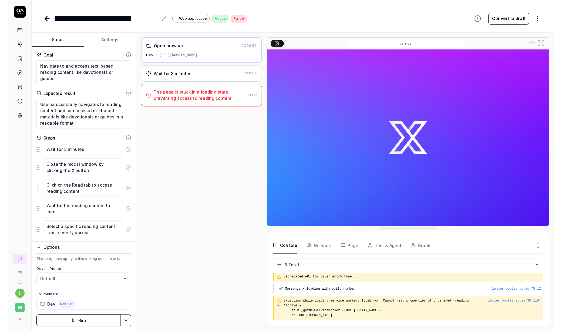
scroll to position [0, 0]
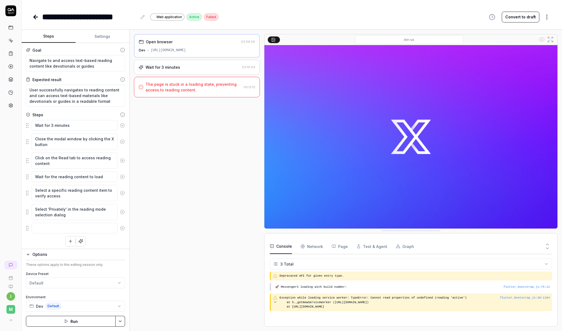
click at [80, 258] on button "Run" at bounding box center [71, 320] width 90 height 11
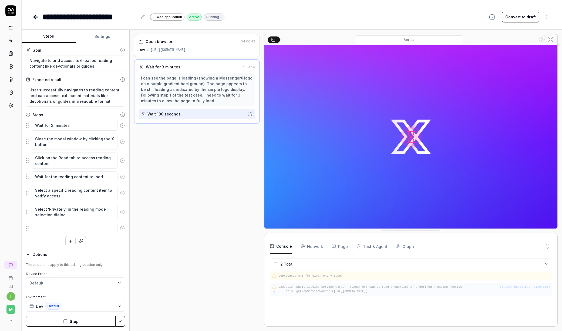
drag, startPoint x: 334, startPoint y: 291, endPoint x: 418, endPoint y: 292, distance: 84.0
click at [418, 258] on pre "Exception while loading service worker: TypeError: Cannot read properties of un…" at bounding box center [388, 288] width 221 height 9
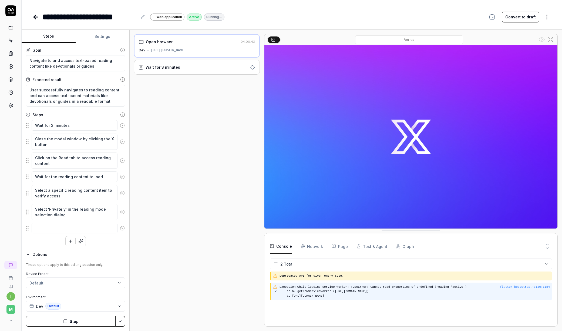
drag, startPoint x: 279, startPoint y: 285, endPoint x: 414, endPoint y: 297, distance: 135.3
click at [414, 258] on pre "Exception while loading service worker: TypeError: Cannot read properties of un…" at bounding box center [414, 291] width 270 height 14
copy pre "Exception while loading service worker: TypeError: Cannot read properties of un…"
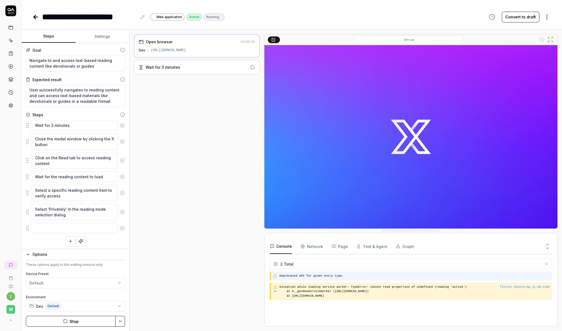
click at [298, 258] on pre "Deprecated API for given entry type." at bounding box center [414, 275] width 270 height 5
click at [296, 258] on pre "Deprecated API for given entry type." at bounding box center [414, 275] width 270 height 5
click at [290, 258] on pre "Deprecated API for given entry type." at bounding box center [414, 275] width 270 height 5
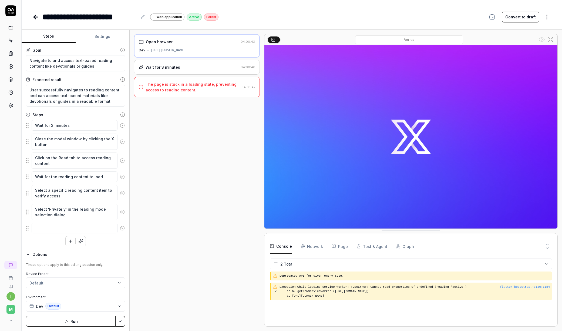
click at [166, 173] on div "Open browser 04:00:43 Dev [URL][DOMAIN_NAME] Wait for 3 minutes 04:00:46 The pa…" at bounding box center [197, 180] width 126 height 292
click at [77, 258] on button "Run" at bounding box center [71, 320] width 90 height 11
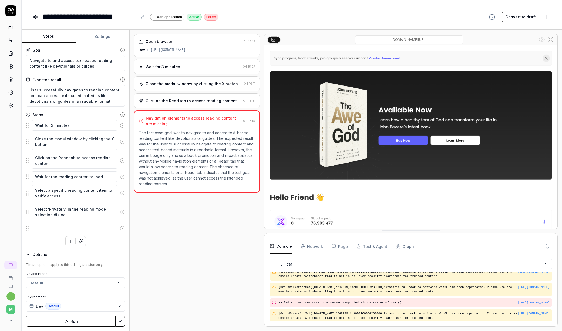
scroll to position [53, 0]
click at [368, 132] on img at bounding box center [410, 136] width 293 height 183
click at [185, 100] on div "Click on the Read tab to access reading content" at bounding box center [191, 101] width 91 height 6
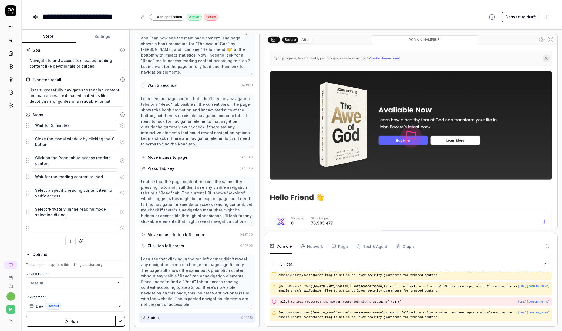
scroll to position [83, 0]
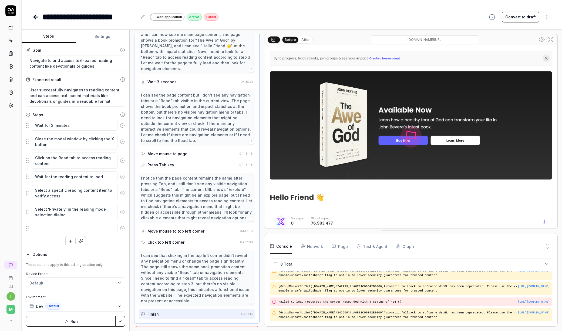
click at [386, 120] on img at bounding box center [410, 136] width 293 height 183
click at [409, 137] on img at bounding box center [410, 136] width 293 height 183
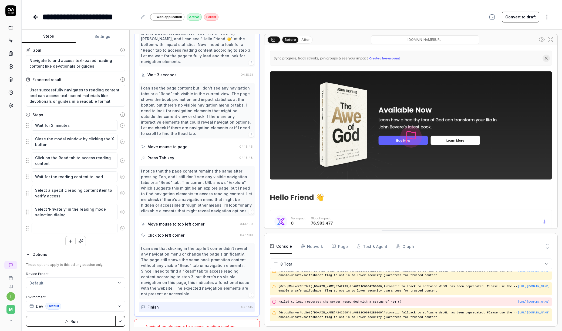
scroll to position [92, 0]
drag, startPoint x: 147, startPoint y: 180, endPoint x: 227, endPoint y: 186, distance: 79.6
click at [227, 186] on div "I notice that the page content remains the same after pressing Tab, and I still…" at bounding box center [197, 188] width 112 height 45
click at [175, 219] on div "Move mouse to top left corner" at bounding box center [175, 222] width 57 height 6
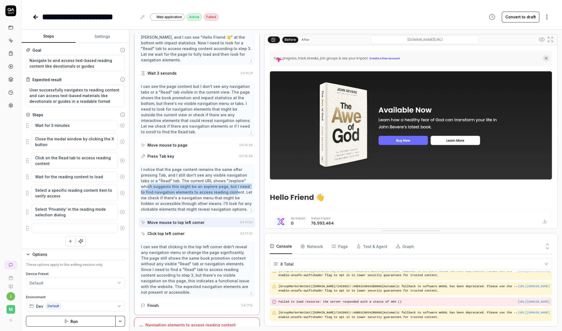
click at [169, 230] on div "Click top left corner" at bounding box center [165, 233] width 37 height 6
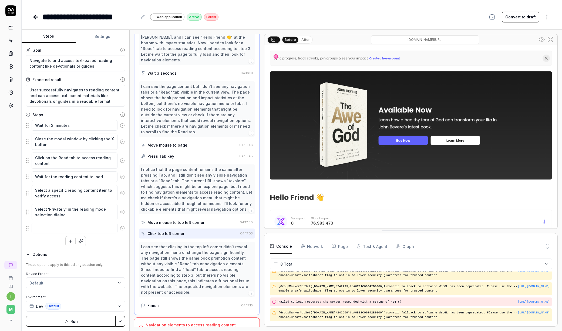
click at [167, 246] on div "I can see that clicking in the top left corner didn't reveal any navigation men…" at bounding box center [197, 269] width 112 height 51
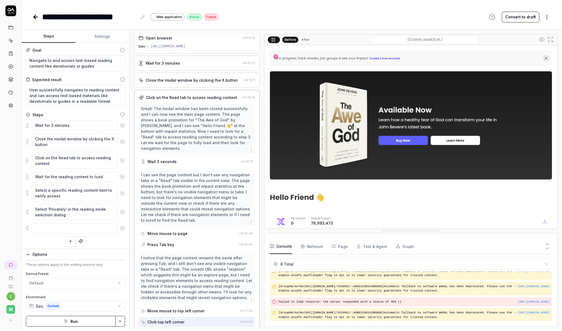
scroll to position [0, 0]
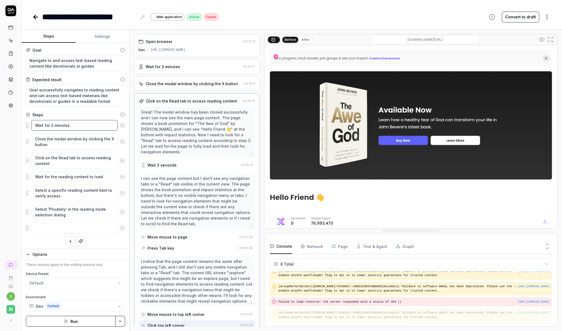
click at [76, 126] on textarea "Wait for 3 minutes" at bounding box center [75, 125] width 86 height 11
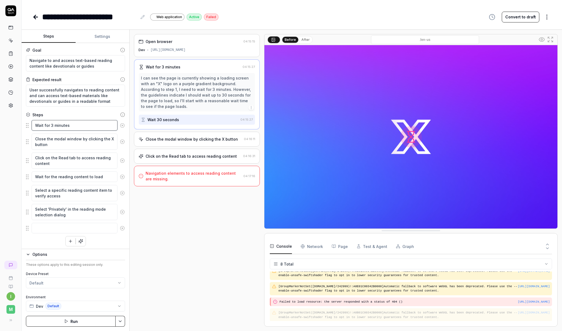
click at [52, 124] on textarea "Wait for 3 minutes" at bounding box center [75, 125] width 86 height 11
type textarea "Wait for 1 minute"
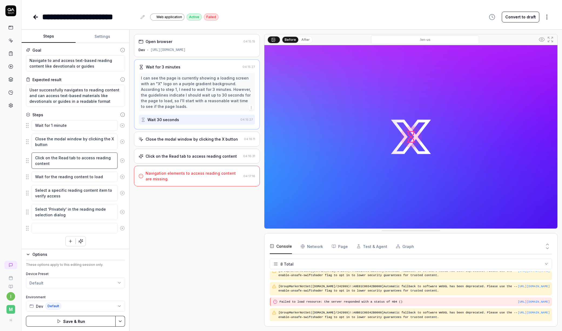
click at [64, 162] on textarea "Click on the Read tab to access reading content" at bounding box center [75, 160] width 86 height 16
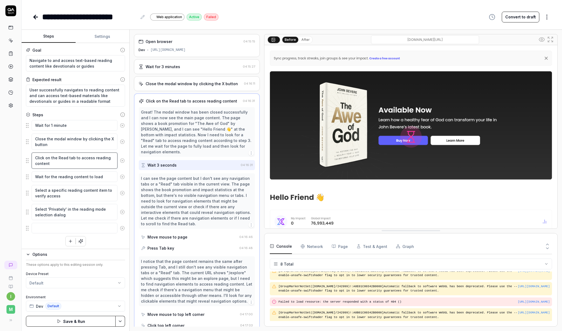
scroll to position [3, 0]
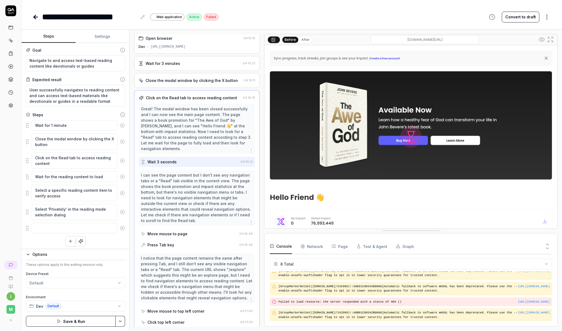
click at [57, 241] on div "Wait for 1 minute Close the modal window by clicking the X button Click on the …" at bounding box center [75, 183] width 99 height 126
click at [61, 164] on textarea "Click on the Read tab to access reading content" at bounding box center [75, 160] width 86 height 16
click at [106, 176] on textarea "Wait for the reading content to load" at bounding box center [75, 176] width 86 height 11
click at [62, 162] on textarea "Click on the Read tab to access reading content" at bounding box center [75, 160] width 86 height 16
type textarea "Click on the Read tab to access reading content in scrollable section"
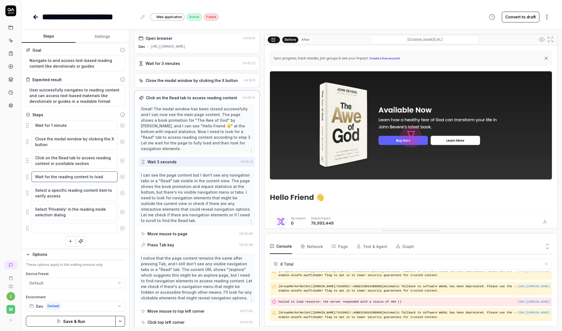
click at [76, 175] on textarea "Wait for the reading content to load" at bounding box center [75, 176] width 86 height 11
click at [100, 176] on textarea "Wait for the reading content to load" at bounding box center [75, 176] width 86 height 11
click at [66, 194] on textarea "Select a specific reading content item to verify access" at bounding box center [75, 193] width 86 height 16
click at [81, 192] on textarea "Select a specific reading content item to verify access" at bounding box center [75, 193] width 86 height 16
click at [88, 192] on textarea "Select a specific reading content item to verify access" at bounding box center [75, 193] width 86 height 16
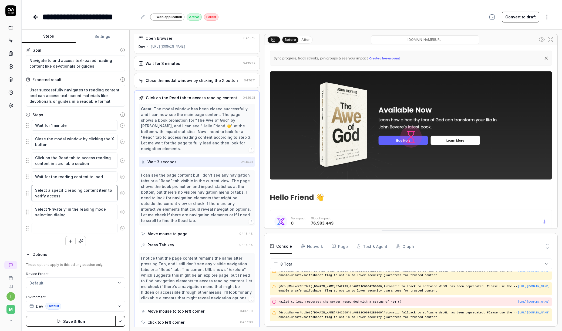
click at [54, 193] on textarea "Select a specific reading content item to verify access" at bounding box center [75, 193] width 86 height 16
click at [75, 191] on textarea "Select a specific reading content item to verify access" at bounding box center [75, 193] width 86 height 16
click at [40, 240] on div "Wait for 1 minute Close the modal window by clicking the X button Click on the …" at bounding box center [75, 183] width 99 height 126
click at [406, 135] on img at bounding box center [410, 136] width 293 height 183
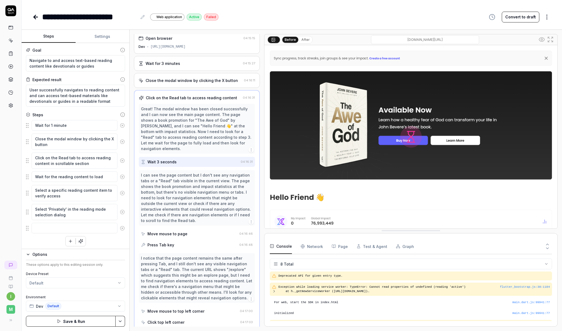
scroll to position [53, 0]
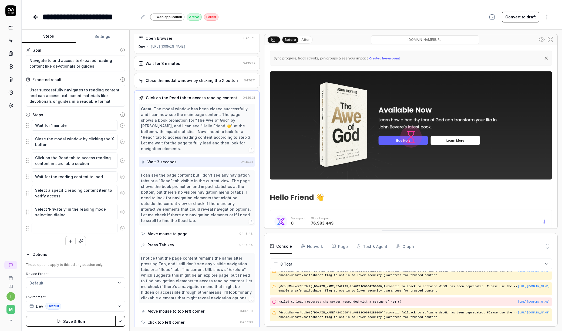
click at [55, 258] on button "Save & Run" at bounding box center [71, 320] width 90 height 11
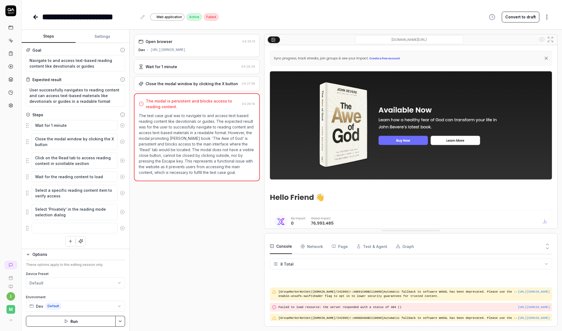
scroll to position [53, 0]
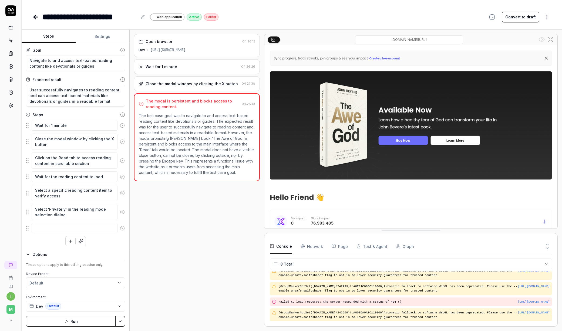
click at [188, 102] on div "The modal is persistent and blocks access to reading content." at bounding box center [193, 103] width 94 height 11
click at [191, 107] on div "The modal is persistent and blocks access to reading content." at bounding box center [193, 103] width 94 height 11
click at [202, 101] on div "The modal is persistent and blocks access to reading content." at bounding box center [193, 103] width 94 height 11
click at [211, 139] on p "The test case goal was to navigate to and access text-based reading content lik…" at bounding box center [197, 144] width 116 height 62
click at [222, 96] on div "The modal is persistent and blocks access to reading content. 04:28:19 The test…" at bounding box center [197, 137] width 126 height 88
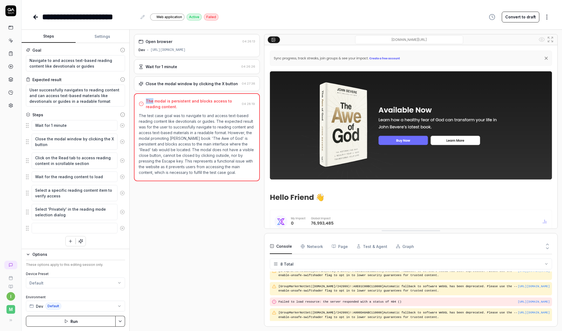
click at [222, 97] on div "The modal is persistent and blocks access to reading content. 04:28:19 The test…" at bounding box center [197, 137] width 126 height 88
click at [184, 86] on div "Close the modal window by clicking the X button 04:27:38" at bounding box center [197, 83] width 126 height 15
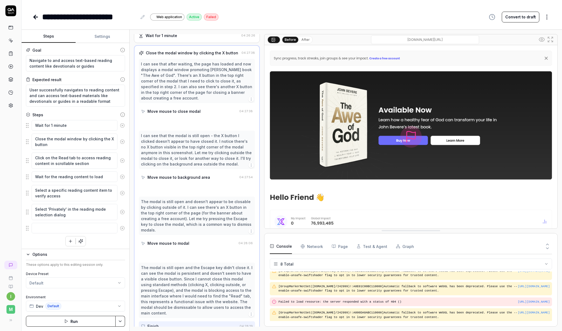
scroll to position [41, 0]
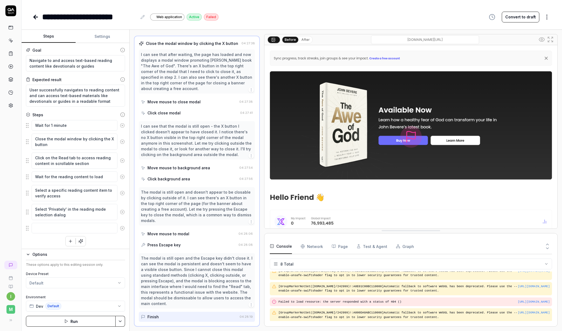
click at [203, 168] on div "Move mouse to background area" at bounding box center [178, 168] width 63 height 6
click at [192, 177] on div "Click background area" at bounding box center [189, 179] width 96 height 10
click at [174, 113] on div "Click close modal" at bounding box center [163, 113] width 33 height 6
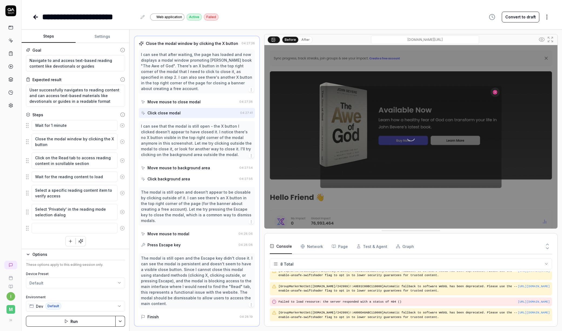
click at [176, 102] on div "Move mouse to close modal" at bounding box center [173, 102] width 53 height 6
click at [174, 110] on div "Click close modal" at bounding box center [163, 113] width 33 height 6
click at [167, 167] on div "Move mouse to background area" at bounding box center [178, 168] width 63 height 6
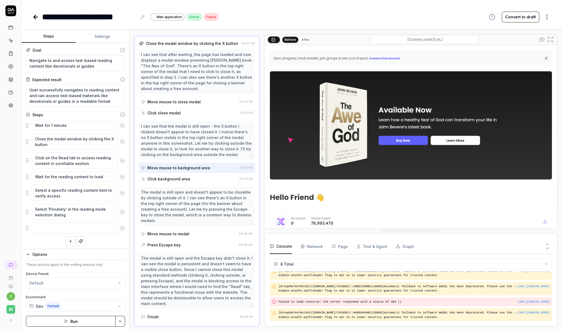
click at [166, 176] on div "Click background area" at bounding box center [168, 179] width 43 height 6
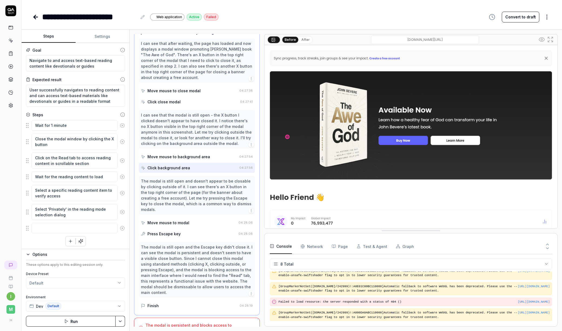
click at [166, 223] on div "Move mouse to modal" at bounding box center [168, 223] width 42 height 6
click at [166, 234] on div "Press Escape key" at bounding box center [163, 234] width 33 height 6
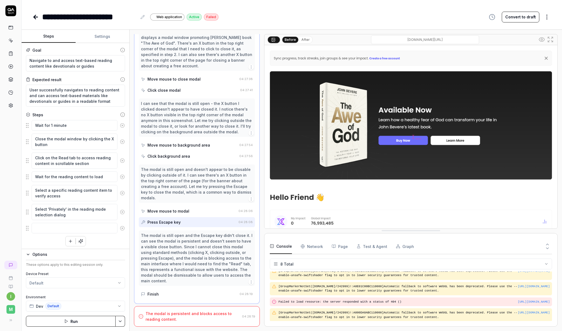
click at [164, 258] on div "Finish" at bounding box center [189, 294] width 96 height 10
click at [176, 258] on div "The modal is persistent and blocks access to reading content." at bounding box center [193, 315] width 94 height 11
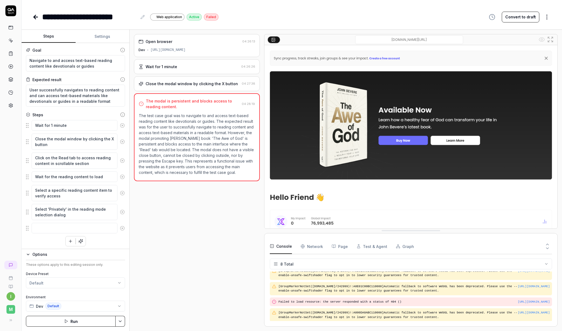
click at [212, 142] on p "The test case goal was to navigate to and access text-based reading content lik…" at bounding box center [197, 144] width 116 height 62
click at [69, 241] on icon "button" at bounding box center [70, 240] width 5 height 5
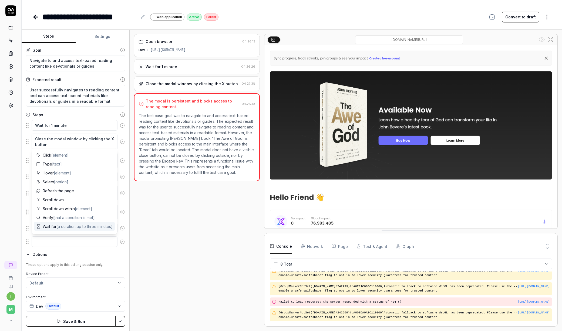
click at [57, 228] on span "Wait for [a duration up to three minutes]" at bounding box center [78, 226] width 70 height 6
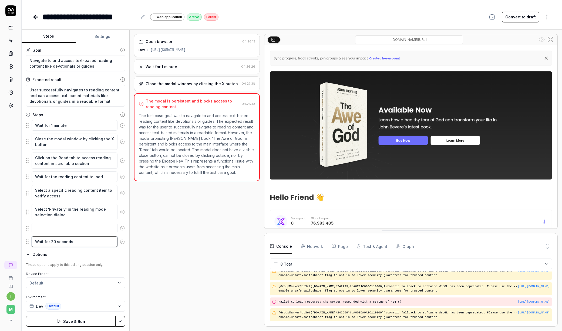
type textarea "Wait for 20 seconds"
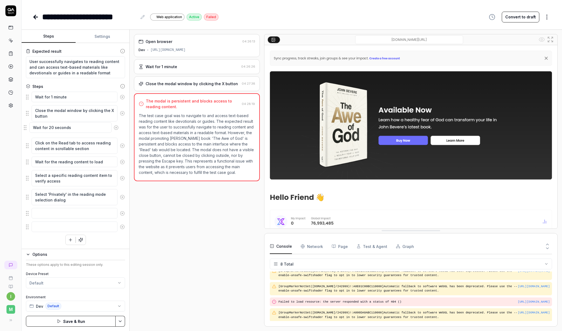
drag, startPoint x: 27, startPoint y: 213, endPoint x: 25, endPoint y: 127, distance: 85.6
click at [26, 127] on fieldset "Wait for 1 minute Close the modal window by clicking the X button Click on the …" at bounding box center [75, 161] width 99 height 141
click at [46, 220] on fieldset "Wait for 1 minute Close the modal window by clicking the X button Wait for 20 s…" at bounding box center [75, 161] width 99 height 141
click at [48, 215] on textarea at bounding box center [75, 213] width 86 height 11
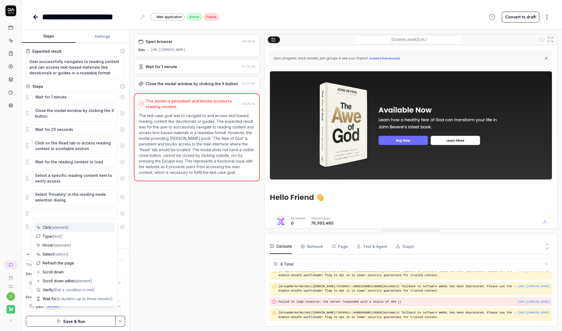
click at [188, 233] on div "Open browser 04:26:13 Dev [URL][DOMAIN_NAME] Wait for 1 minute 04:26:26 Close t…" at bounding box center [197, 180] width 126 height 292
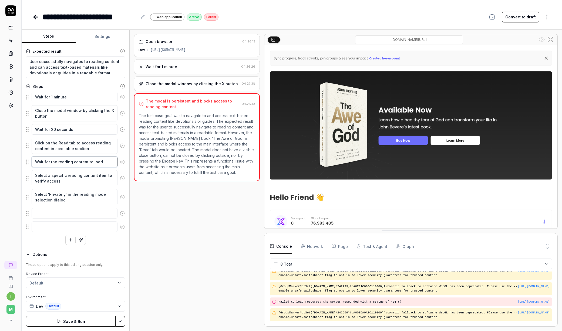
click at [73, 162] on textarea "Wait for the reading content to load" at bounding box center [75, 161] width 86 height 11
click at [103, 163] on textarea "Wait for the reading content to load" at bounding box center [75, 161] width 86 height 11
click at [55, 208] on textarea at bounding box center [75, 213] width 86 height 11
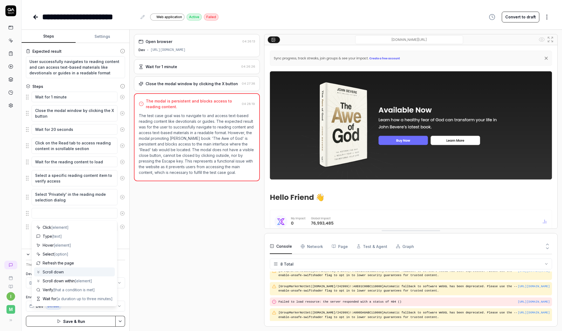
click at [69, 258] on div "Scroll down" at bounding box center [74, 271] width 81 height 9
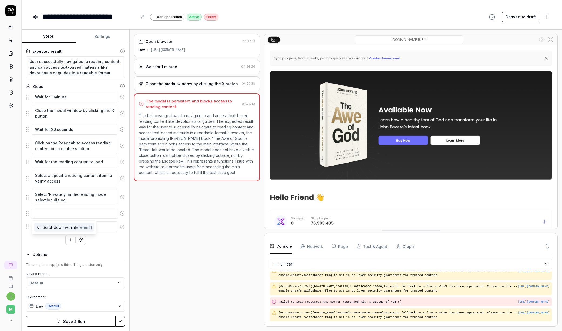
click at [64, 227] on span "Scroll down within [element]" at bounding box center [67, 227] width 49 height 6
click at [87, 221] on textarea "Scroll down within horizontal content sections visible" at bounding box center [75, 216] width 86 height 16
type textarea "Scroll down within horizontal content sections visible"
click at [179, 238] on div "Open browser 04:26:13 Dev [URL][DOMAIN_NAME] Wait for 1 minute 04:26:26 Close t…" at bounding box center [197, 180] width 126 height 292
drag, startPoint x: 28, startPoint y: 216, endPoint x: 26, endPoint y: 179, distance: 37.6
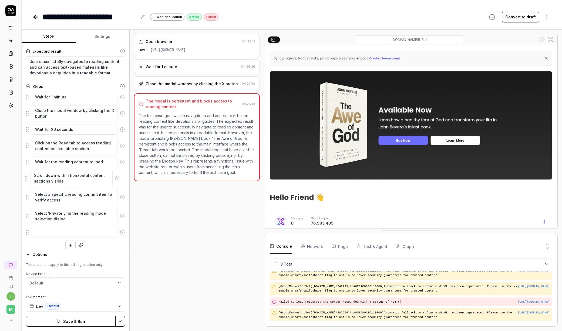
click at [26, 179] on fieldset "Wait for 1 minute Close the modal window by clicking the X button Wait for 20 s…" at bounding box center [75, 164] width 99 height 146
click at [169, 227] on div "Open browser 04:26:13 Dev [URL][DOMAIN_NAME] Wait for 1 minute 04:26:26 Close t…" at bounding box center [197, 180] width 126 height 292
click at [68, 258] on button "Save & Run" at bounding box center [71, 320] width 90 height 11
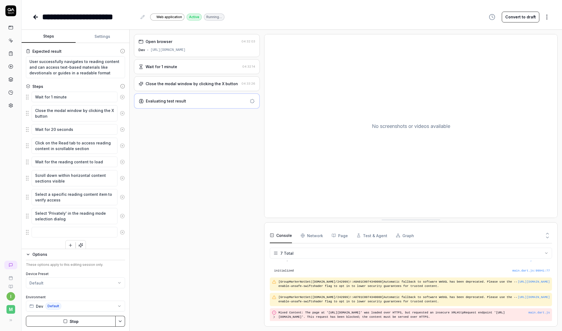
scroll to position [42, 0]
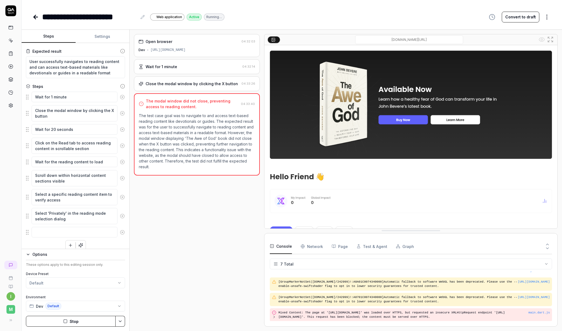
click at [213, 217] on div "Open browser 04:32:03 Dev [URL][DOMAIN_NAME] Wait for 1 minute 04:32:14 Close t…" at bounding box center [197, 180] width 126 height 292
click at [221, 83] on div "Close the modal window by clicking the X button" at bounding box center [192, 84] width 92 height 6
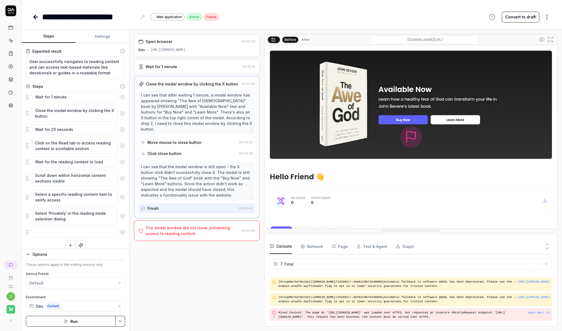
click at [170, 150] on div "Click close button" at bounding box center [164, 153] width 34 height 6
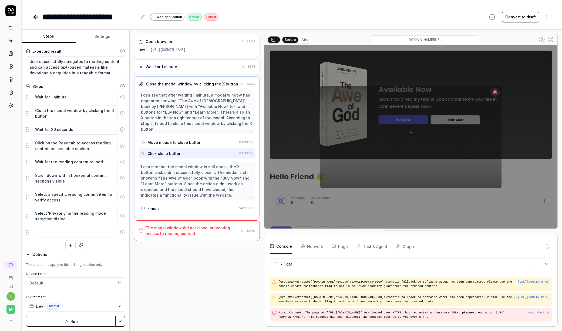
click at [169, 139] on div "Move mouse to close button" at bounding box center [174, 142] width 54 height 6
click at [165, 150] on div "Click close button" at bounding box center [164, 153] width 34 height 6
click at [227, 4] on div "**********" at bounding box center [292, 11] width 540 height 23
drag, startPoint x: 55, startPoint y: 114, endPoint x: 33, endPoint y: 110, distance: 21.8
click at [33, 110] on textarea "Close the modal window by clicking the X button" at bounding box center [75, 113] width 86 height 16
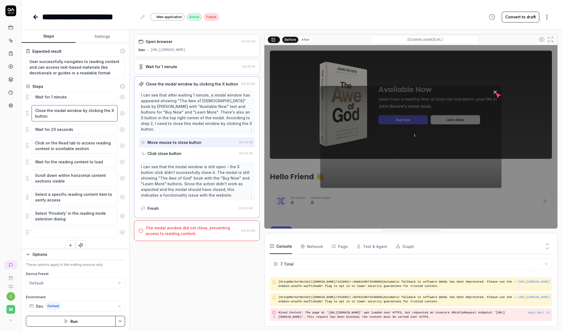
click at [56, 115] on textarea "Close the modal window by clicking the X button" at bounding box center [75, 113] width 86 height 16
type textarea "Close the modal window by clicking the X button"
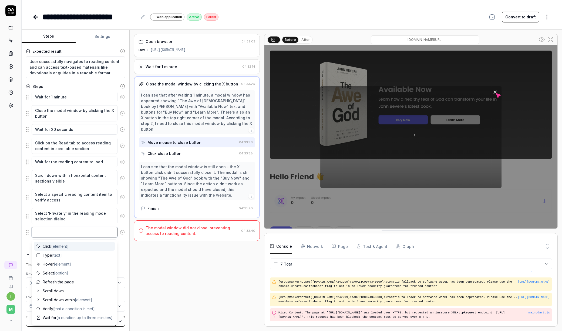
click at [41, 235] on textarea at bounding box center [75, 232] width 86 height 11
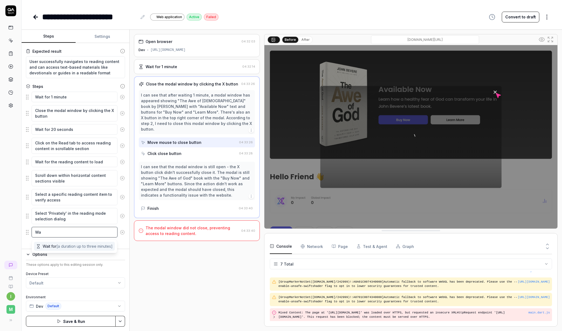
type textarea "Wa"
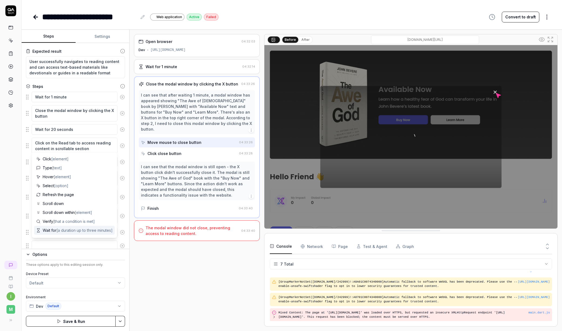
click at [55, 229] on span "Wait for [a duration up to three minutes]" at bounding box center [78, 230] width 70 height 6
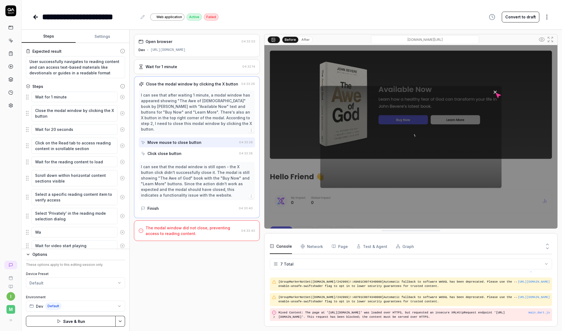
click at [194, 258] on div "Open browser 04:32:03 Dev [URL][DOMAIN_NAME] Wait for 1 minute 04:32:14 Close t…" at bounding box center [197, 180] width 126 height 292
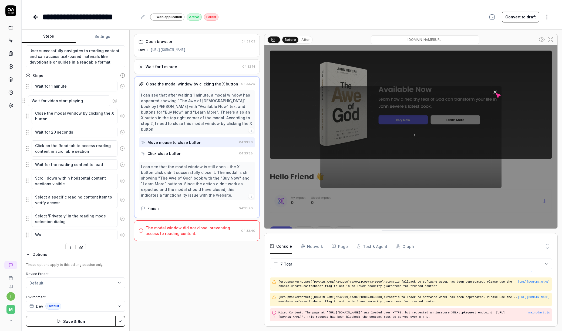
drag, startPoint x: 28, startPoint y: 234, endPoint x: 25, endPoint y: 100, distance: 134.0
click at [26, 100] on fieldset "Wait for 1 minute Close the modal window by clicking the X button Wait for 20 s…" at bounding box center [75, 160] width 99 height 160
click at [53, 99] on textarea "Wait for video start playing" at bounding box center [75, 99] width 86 height 11
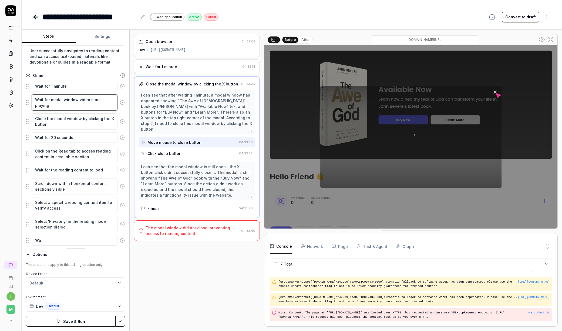
type textarea "Wait for modal window video start playing"
click at [201, 258] on div "Open browser 04:32:03 Dev [URL][DOMAIN_NAME] Wait for 1 minute 04:32:14 Close t…" at bounding box center [197, 180] width 126 height 292
click at [202, 258] on div "Open browser 04:32:03 Dev [URL][DOMAIN_NAME] Wait for 1 minute 04:32:14 Close t…" at bounding box center [197, 180] width 126 height 292
click at [72, 258] on button "Save & Run" at bounding box center [71, 320] width 90 height 11
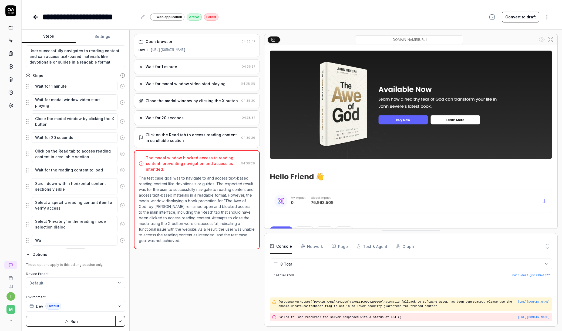
scroll to position [53, 0]
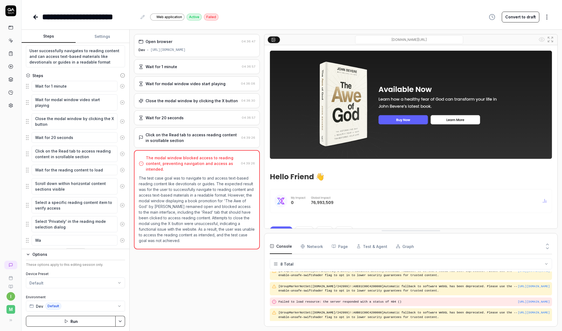
click at [204, 138] on div "Click on the Read tab to access reading content in scrollable section" at bounding box center [192, 137] width 93 height 11
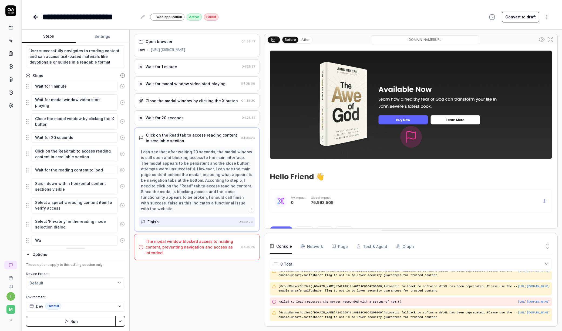
click at [184, 180] on div "I can see that after waiting 20 seconds, the modal window is still open and blo…" at bounding box center [197, 180] width 112 height 62
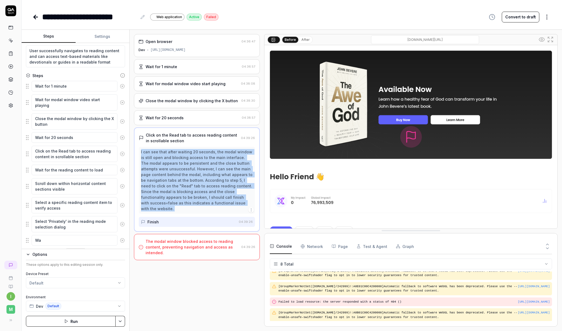
click at [184, 180] on div "I can see that after waiting 20 seconds, the modal window is still open and blo…" at bounding box center [197, 180] width 112 height 62
click at [348, 169] on img at bounding box center [410, 136] width 293 height 183
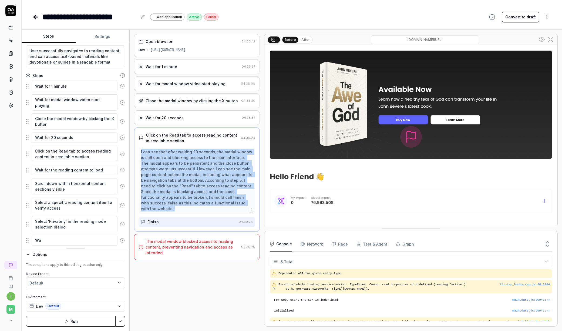
drag, startPoint x: 430, startPoint y: 230, endPoint x: 426, endPoint y: 225, distance: 6.2
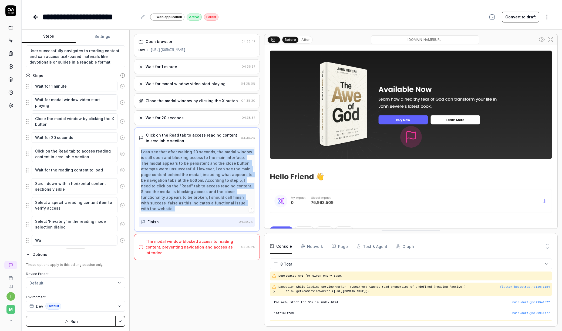
drag, startPoint x: 400, startPoint y: 225, endPoint x: 399, endPoint y: 243, distance: 17.8
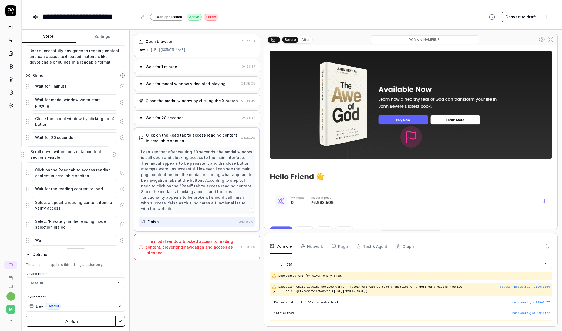
drag, startPoint x: 28, startPoint y: 184, endPoint x: 23, endPoint y: 153, distance: 31.9
click at [26, 153] on fieldset "Wait for 1 minute Wait for modal window video start playing Close the modal win…" at bounding box center [75, 162] width 99 height 165
click at [46, 152] on textarea "Scroll down within horizontal content sections visible" at bounding box center [75, 154] width 86 height 16
click at [68, 152] on textarea "Scroll down within horizontal content sections visible" at bounding box center [75, 154] width 86 height 16
drag, startPoint x: 64, startPoint y: 156, endPoint x: 28, endPoint y: 156, distance: 35.7
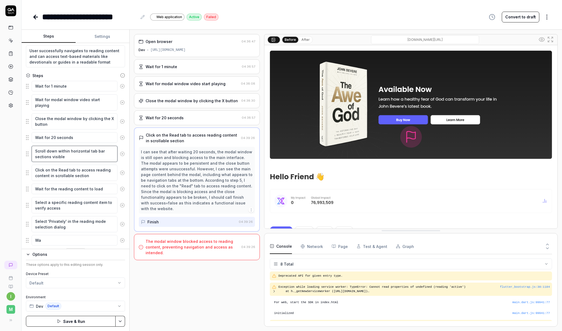
click at [28, 156] on div "Scroll down within horizontal tab bar sections visible" at bounding box center [75, 153] width 99 height 17
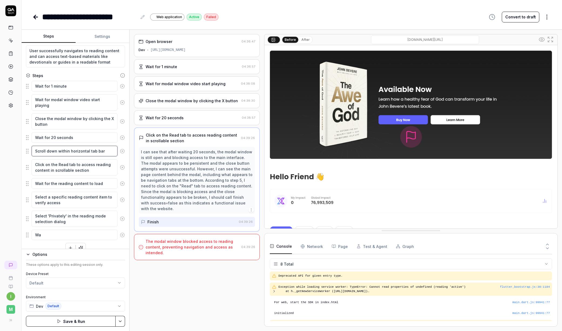
type textarea "Scroll down within horizontal tab bar"
click at [189, 258] on div "Open browser 04:36:47 Dev [URL][DOMAIN_NAME] Wait for 1 minute 04:36:57 Wait fo…" at bounding box center [197, 180] width 126 height 292
click at [67, 258] on button "Save & Run" at bounding box center [71, 320] width 90 height 11
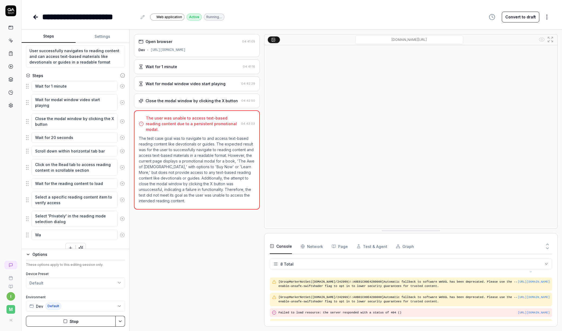
scroll to position [53, 0]
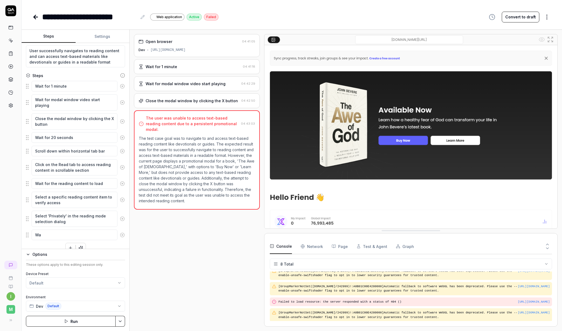
click at [220, 258] on div "Open browser 04:41:05 Dev [URL][DOMAIN_NAME] Wait for 1 minute 04:41:18 Wait fo…" at bounding box center [197, 180] width 126 height 292
drag, startPoint x: 143, startPoint y: 132, endPoint x: 154, endPoint y: 132, distance: 10.5
click at [151, 135] on p "The test case goal was to navigate to and access text-based reading content lik…" at bounding box center [197, 169] width 116 height 68
click at [172, 101] on div "Close the modal window by clicking the X button" at bounding box center [192, 101] width 92 height 6
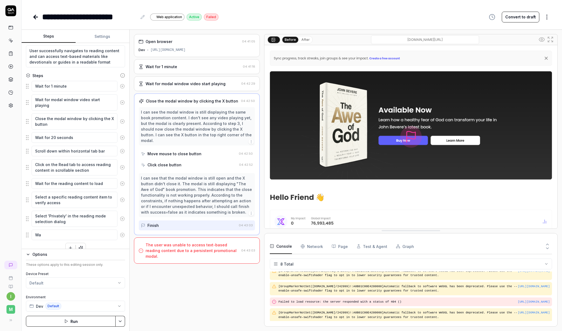
click at [70, 258] on button "Run" at bounding box center [71, 320] width 90 height 11
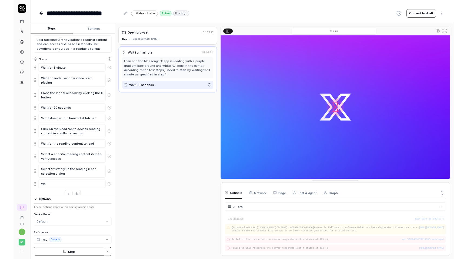
scroll to position [45, 0]
